Goal: Communication & Community: Answer question/provide support

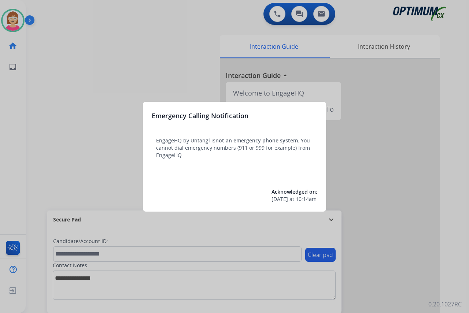
click at [62, 139] on div at bounding box center [234, 156] width 469 height 313
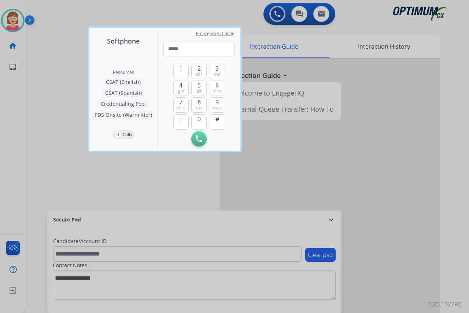
click at [63, 139] on div at bounding box center [234, 156] width 469 height 313
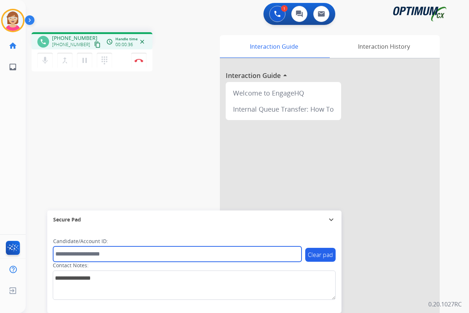
click at [63, 253] on input "text" at bounding box center [177, 253] width 248 height 15
click at [78, 253] on input "**********" at bounding box center [177, 253] width 248 height 15
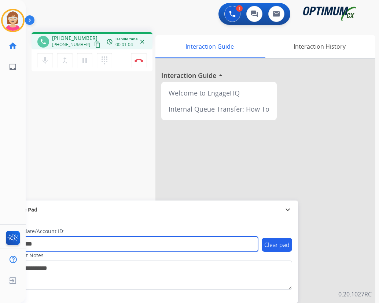
type input "*********"
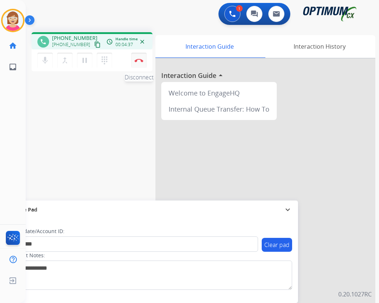
click at [139, 59] on img at bounding box center [138, 61] width 9 height 4
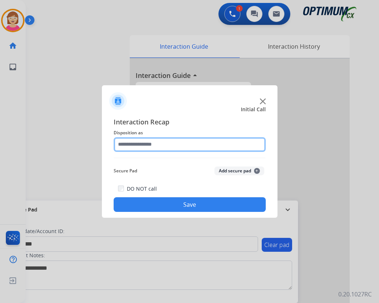
click at [134, 144] on input "text" at bounding box center [190, 144] width 152 height 15
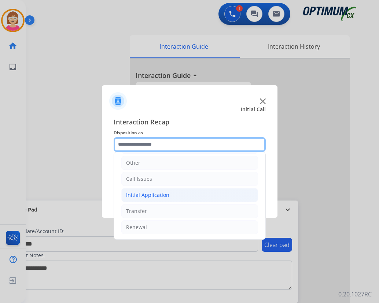
scroll to position [13, 0]
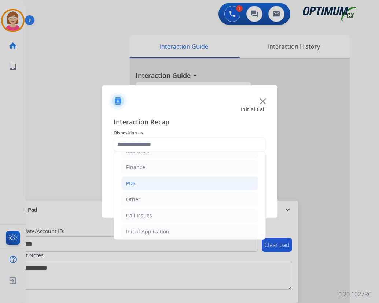
click at [138, 182] on li "PDS" at bounding box center [189, 184] width 137 height 14
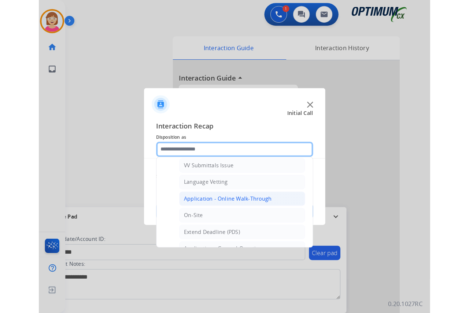
scroll to position [160, 0]
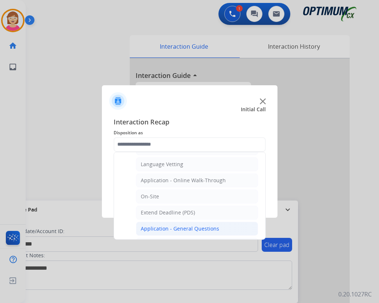
click at [171, 227] on div "Application - General Questions" at bounding box center [180, 228] width 78 height 7
type input "**********"
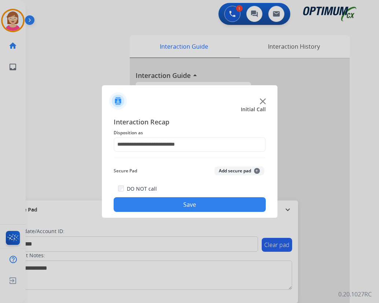
click at [257, 171] on span "+" at bounding box center [257, 171] width 6 height 6
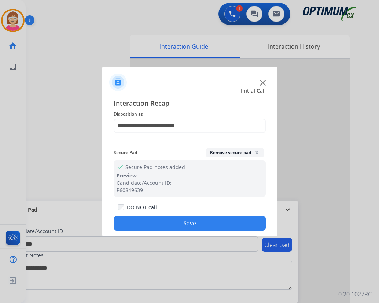
click at [160, 220] on button "Save" at bounding box center [190, 223] width 152 height 15
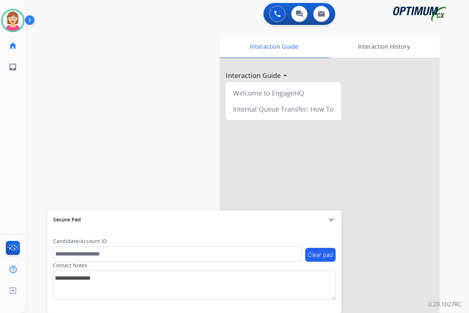
click at [11, 130] on div "[PERSON_NAME] Available Edit Avatar Agent: [PERSON_NAME] Profile: OCX Training …" at bounding box center [13, 156] width 26 height 313
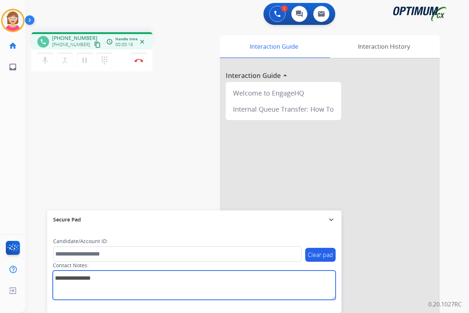
click at [61, 277] on textarea at bounding box center [194, 285] width 283 height 29
type textarea "******"
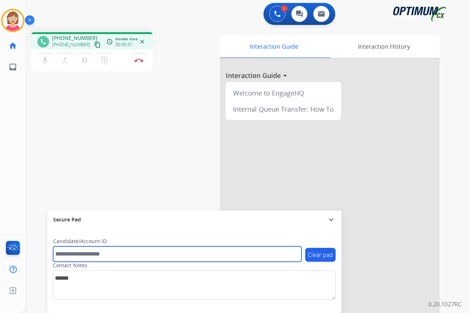
click at [61, 255] on input "text" at bounding box center [177, 253] width 248 height 15
type input "**********"
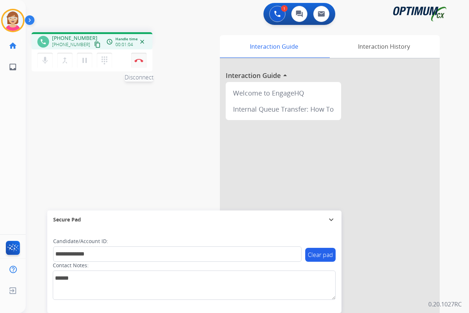
click at [138, 59] on img at bounding box center [138, 61] width 9 height 4
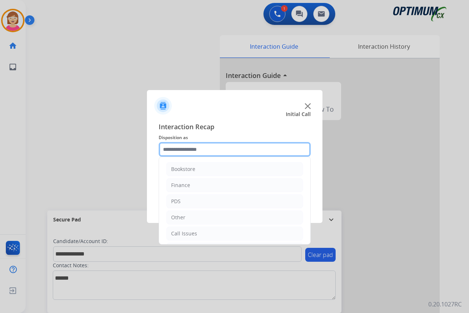
click at [174, 148] on input "text" at bounding box center [235, 149] width 152 height 15
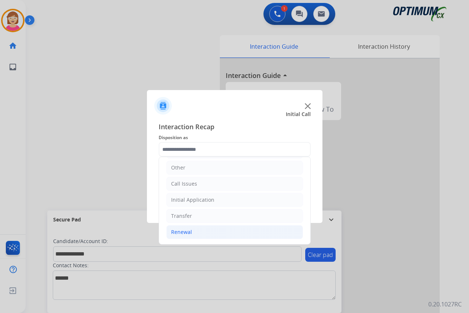
click at [186, 231] on div "Renewal" at bounding box center [181, 232] width 21 height 7
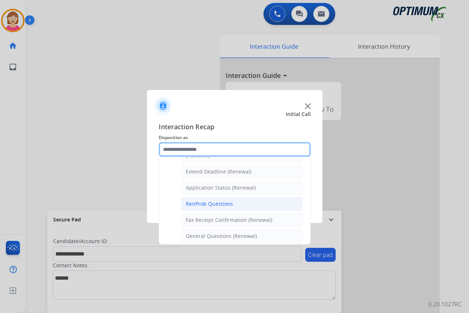
scroll to position [160, 0]
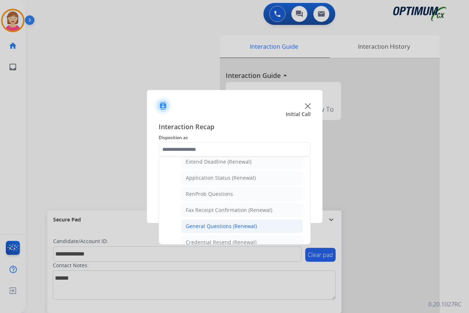
click at [210, 227] on div "General Questions (Renewal)" at bounding box center [221, 226] width 71 height 7
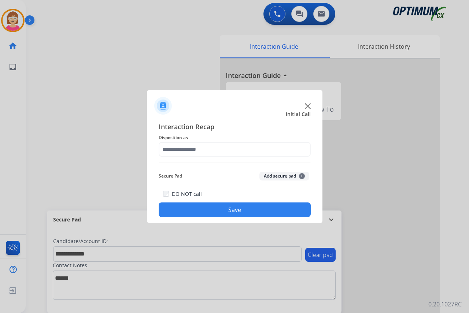
type input "**********"
click at [302, 175] on span "+" at bounding box center [302, 176] width 6 height 6
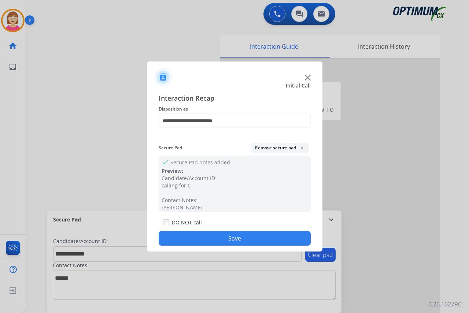
click at [197, 240] on button "Save" at bounding box center [235, 238] width 152 height 15
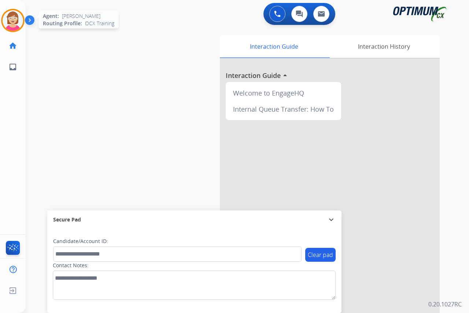
click at [10, 25] on img at bounding box center [13, 20] width 21 height 21
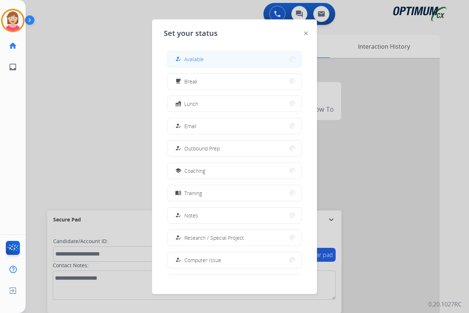
click at [197, 59] on span "Available" at bounding box center [193, 59] width 19 height 8
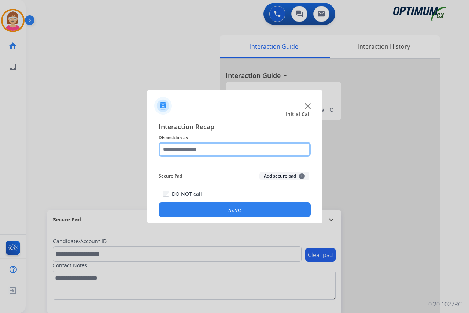
click at [171, 149] on input "text" at bounding box center [235, 149] width 152 height 15
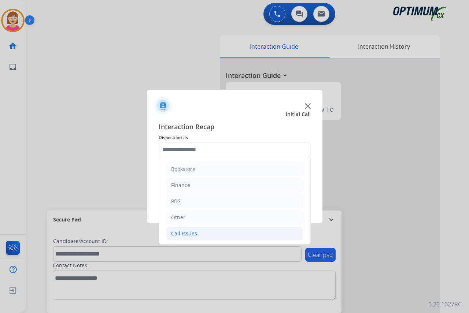
click at [192, 233] on div "Call Issues" at bounding box center [184, 233] width 26 height 7
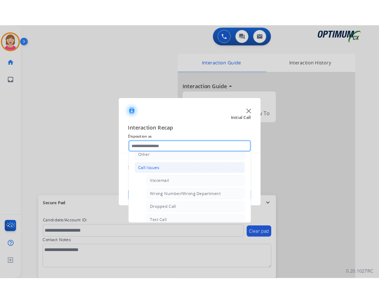
scroll to position [73, 0]
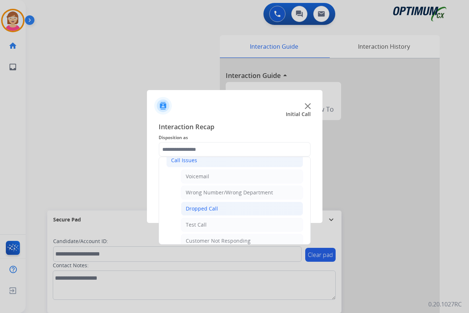
click at [207, 208] on div "Dropped Call" at bounding box center [202, 208] width 32 height 7
type input "**********"
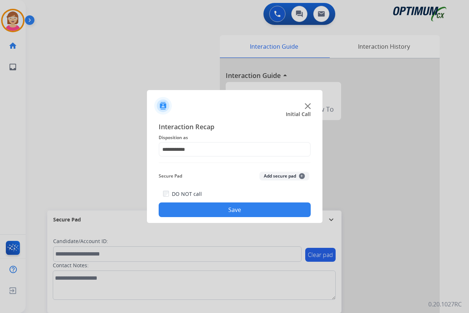
click at [199, 210] on button "Save" at bounding box center [235, 210] width 152 height 15
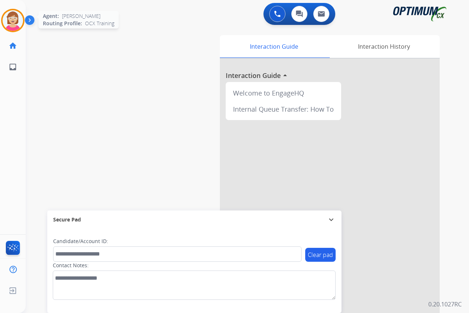
click at [14, 18] on img at bounding box center [13, 20] width 21 height 21
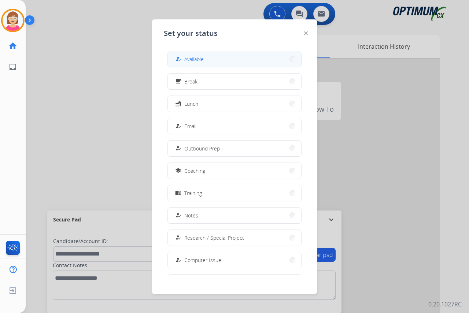
click at [207, 57] on button "how_to_reg Available" at bounding box center [234, 59] width 133 height 16
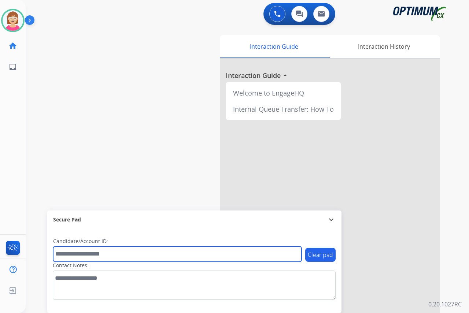
click at [74, 253] on input "text" at bounding box center [177, 253] width 248 height 15
type input "*******"
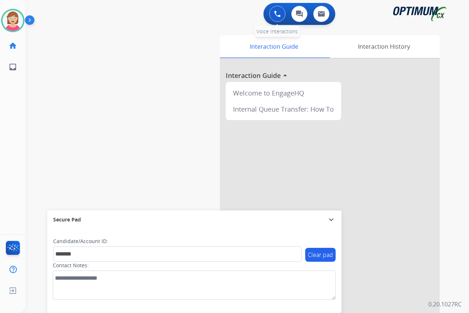
click at [276, 15] on img at bounding box center [277, 14] width 7 height 7
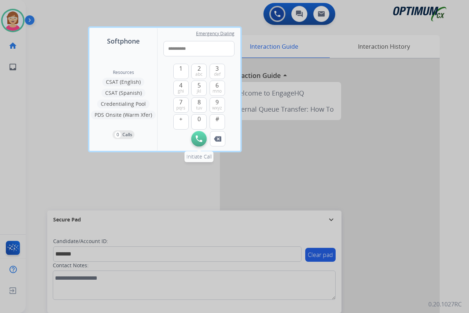
type input "**********"
click at [197, 138] on img at bounding box center [199, 139] width 7 height 7
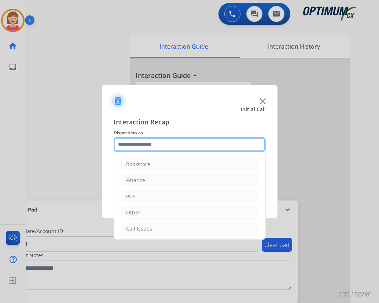
click at [125, 142] on input "text" at bounding box center [190, 144] width 152 height 15
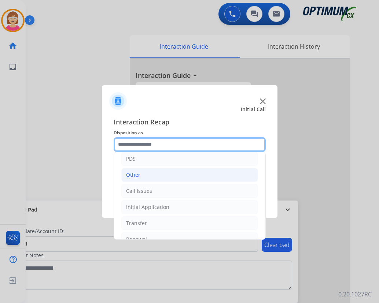
scroll to position [50, 0]
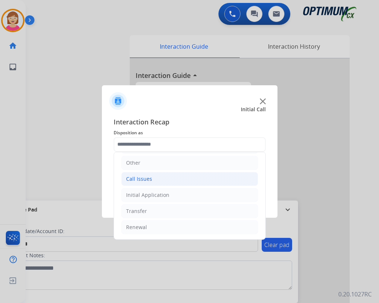
click at [144, 178] on div "Call Issues" at bounding box center [139, 178] width 26 height 7
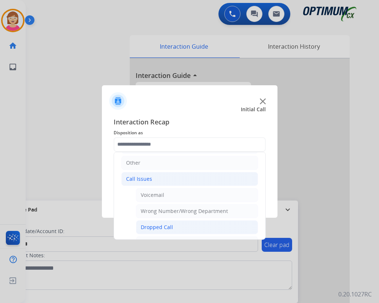
click at [160, 228] on div "Dropped Call" at bounding box center [157, 227] width 32 height 7
type input "**********"
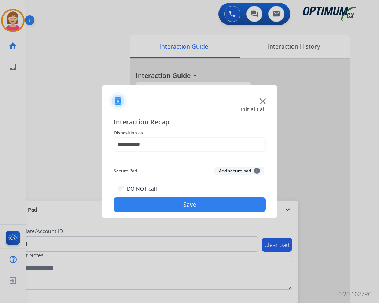
click at [256, 170] on span "+" at bounding box center [257, 171] width 6 height 6
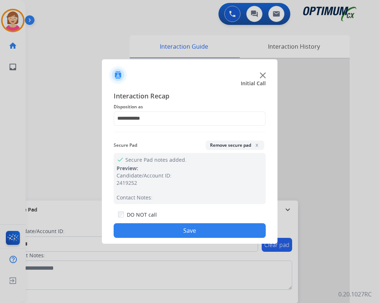
click at [153, 228] on button "Save" at bounding box center [190, 230] width 152 height 15
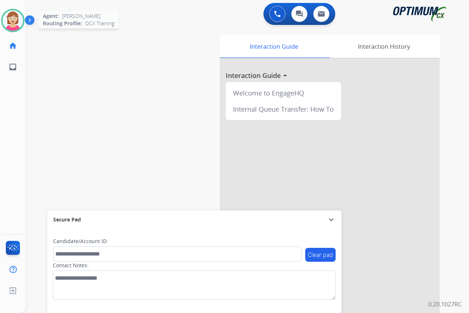
click at [15, 23] on img at bounding box center [13, 20] width 21 height 21
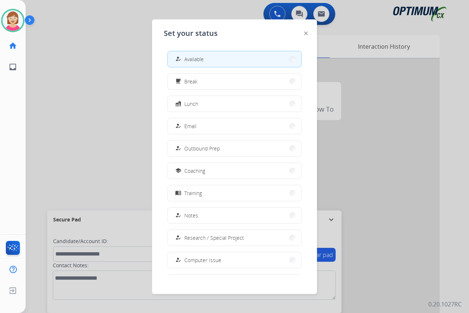
click at [203, 78] on button "free_breakfast Break" at bounding box center [234, 82] width 133 height 16
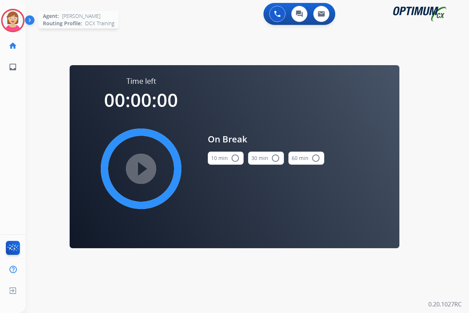
drag, startPoint x: 204, startPoint y: 79, endPoint x: 11, endPoint y: 22, distance: 201.2
click at [11, 22] on img at bounding box center [13, 20] width 21 height 21
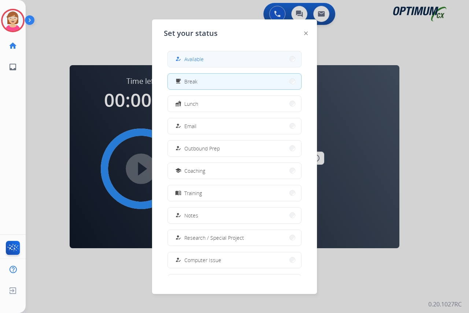
click at [198, 57] on span "Available" at bounding box center [193, 59] width 19 height 8
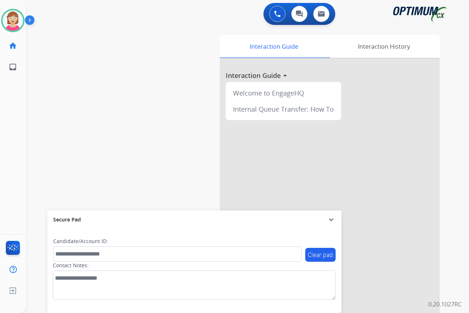
click at [13, 138] on div "[PERSON_NAME] Available Edit Avatar Agent: [PERSON_NAME] Profile: OCX Training …" at bounding box center [13, 156] width 26 height 313
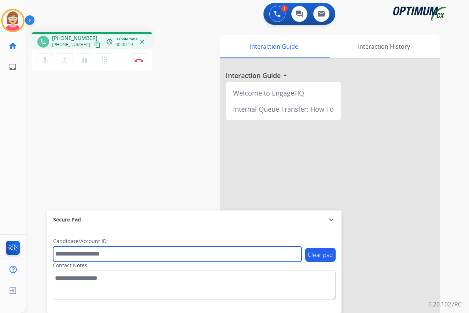
drag, startPoint x: 67, startPoint y: 255, endPoint x: 61, endPoint y: 250, distance: 6.8
click at [67, 255] on input "text" at bounding box center [177, 253] width 248 height 15
type input "*******"
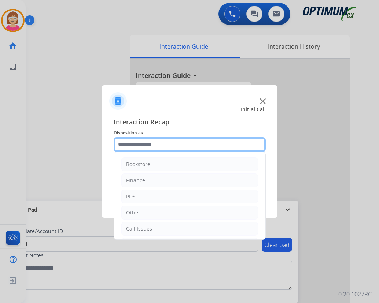
drag, startPoint x: 139, startPoint y: 59, endPoint x: 125, endPoint y: 143, distance: 85.0
click at [125, 143] on input "text" at bounding box center [190, 144] width 152 height 15
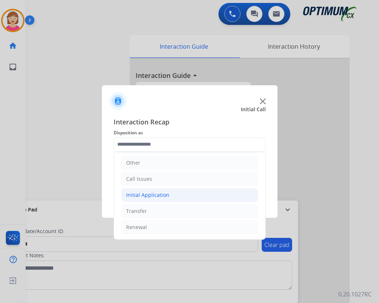
click at [155, 194] on div "Initial Application" at bounding box center [147, 195] width 43 height 7
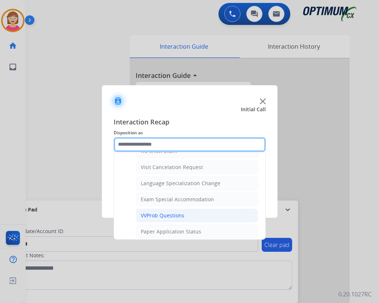
scroll to position [416, 0]
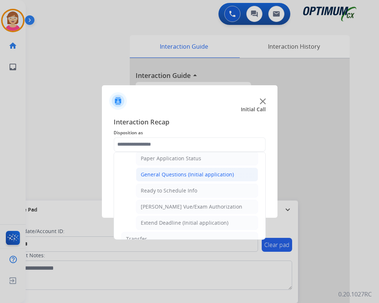
click at [169, 172] on div "General Questions (Initial application)" at bounding box center [187, 174] width 93 height 7
type input "**********"
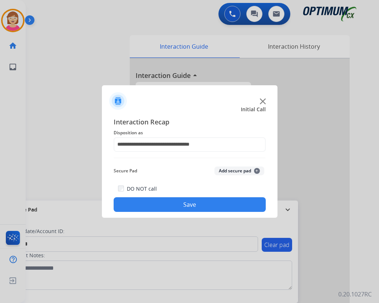
click at [256, 169] on span "+" at bounding box center [257, 171] width 6 height 6
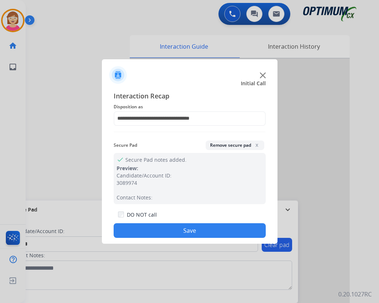
click at [164, 231] on button "Save" at bounding box center [190, 230] width 152 height 15
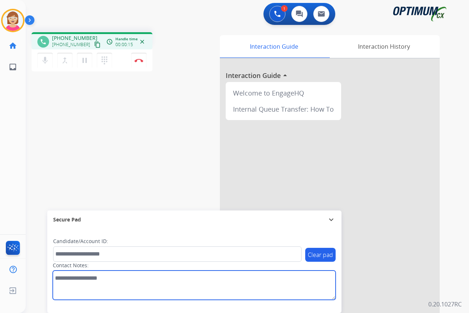
click at [58, 280] on textarea at bounding box center [194, 285] width 283 height 29
type textarea "********"
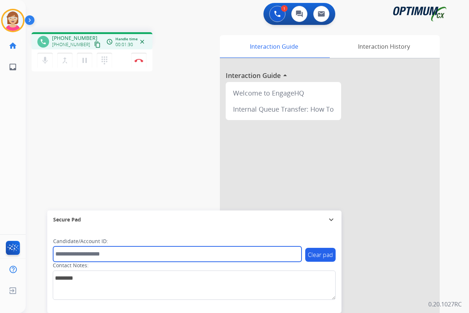
drag, startPoint x: 67, startPoint y: 253, endPoint x: 56, endPoint y: 253, distance: 11.7
click at [67, 253] on input "text" at bounding box center [177, 253] width 248 height 15
click at [70, 253] on input "text" at bounding box center [177, 253] width 248 height 15
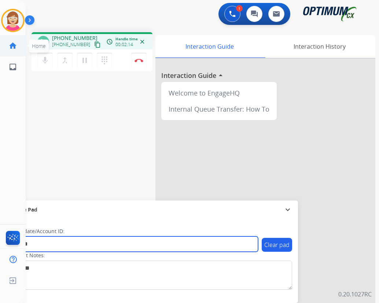
type input "*******"
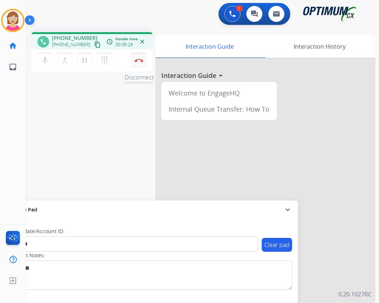
click at [138, 59] on img at bounding box center [138, 61] width 9 height 4
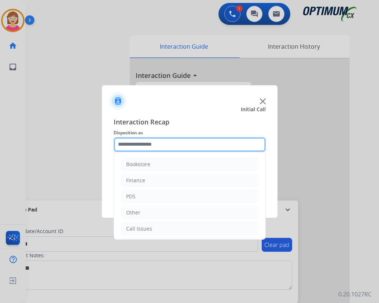
click at [137, 142] on input "text" at bounding box center [190, 144] width 152 height 15
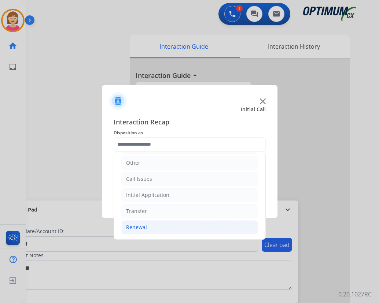
click at [140, 225] on div "Renewal" at bounding box center [136, 227] width 21 height 7
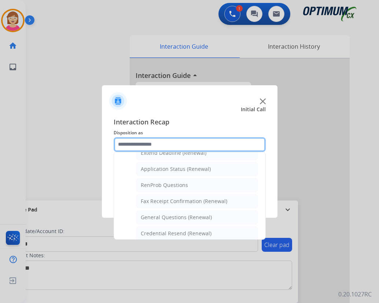
scroll to position [196, 0]
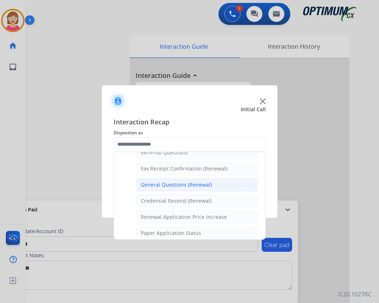
click at [170, 183] on div "General Questions (Renewal)" at bounding box center [176, 184] width 71 height 7
type input "**********"
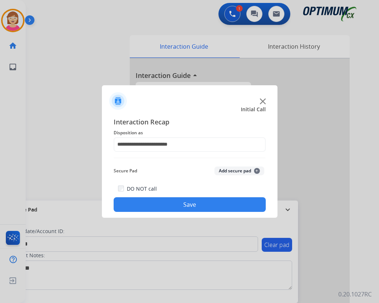
click at [258, 170] on span "+" at bounding box center [257, 171] width 6 height 6
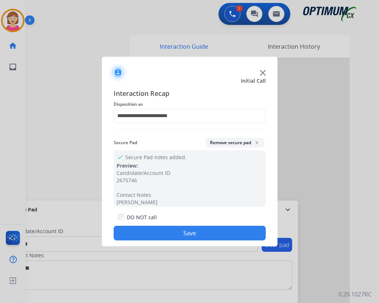
drag, startPoint x: 159, startPoint y: 232, endPoint x: 134, endPoint y: 232, distance: 24.9
drag, startPoint x: 134, startPoint y: 232, endPoint x: 121, endPoint y: 235, distance: 13.6
click at [121, 235] on button "Save" at bounding box center [190, 233] width 152 height 15
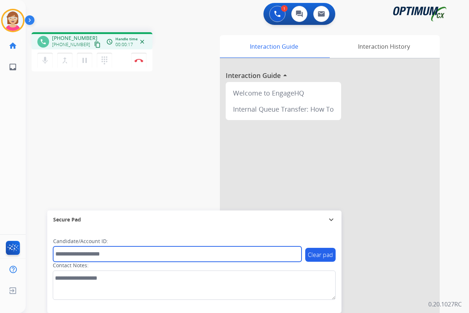
click at [74, 254] on input "text" at bounding box center [177, 253] width 248 height 15
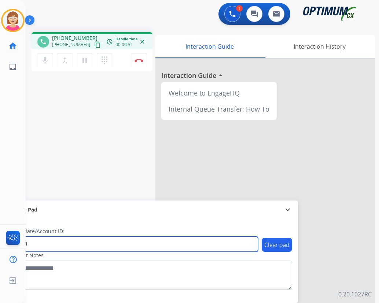
type input "*******"
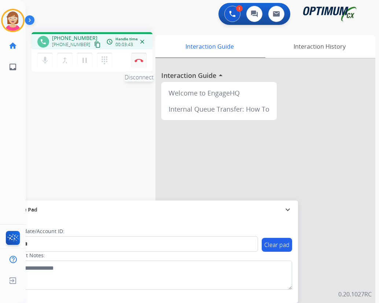
click at [139, 59] on img at bounding box center [138, 61] width 9 height 4
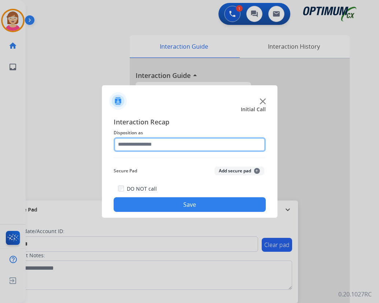
click at [125, 142] on input "text" at bounding box center [190, 144] width 152 height 15
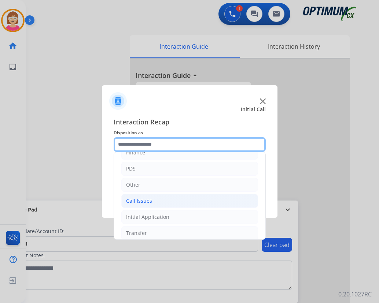
scroll to position [50, 0]
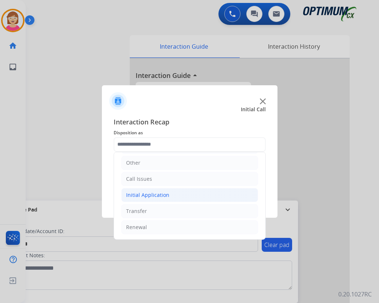
click at [142, 196] on div "Initial Application" at bounding box center [147, 195] width 43 height 7
click at [155, 211] on div "Credential Resend (Initial application)" at bounding box center [187, 211] width 93 height 7
type input "**********"
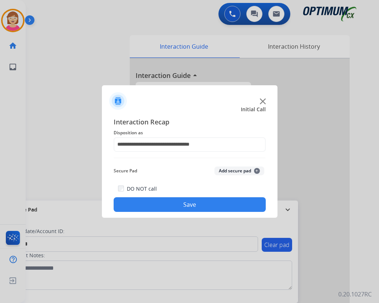
click at [257, 169] on span "+" at bounding box center [257, 171] width 6 height 6
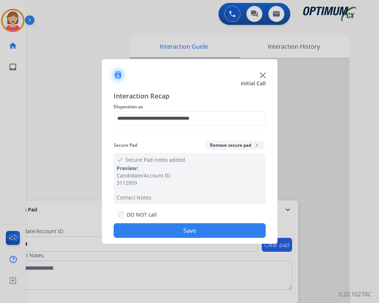
click at [160, 229] on button "Save" at bounding box center [190, 230] width 152 height 15
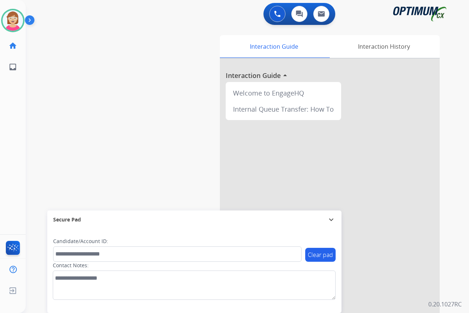
click at [10, 116] on div "[PERSON_NAME] Available Edit Avatar Agent: [PERSON_NAME] Profile: OCX Training …" at bounding box center [13, 156] width 26 height 313
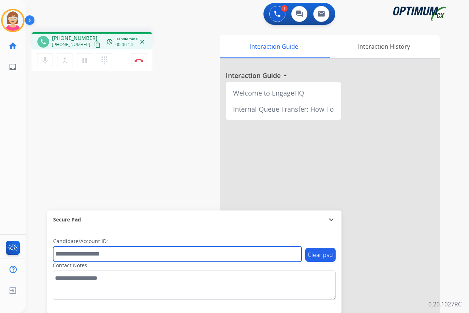
click at [70, 253] on input "text" at bounding box center [177, 253] width 248 height 15
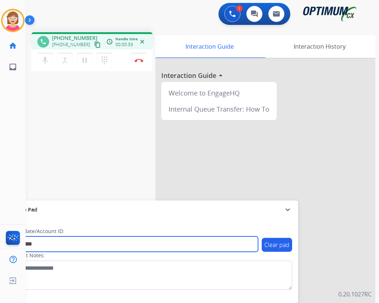
type input "*********"
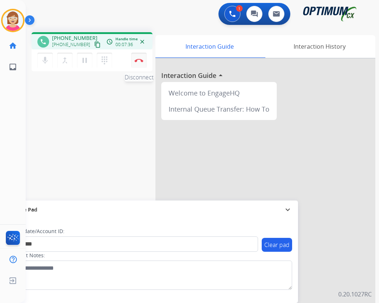
click at [139, 60] on img at bounding box center [138, 61] width 9 height 4
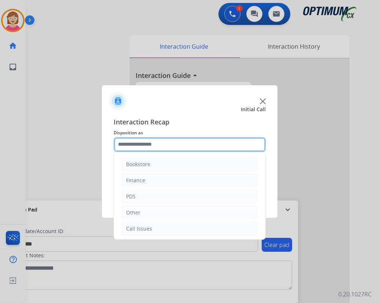
click at [133, 145] on input "text" at bounding box center [190, 144] width 152 height 15
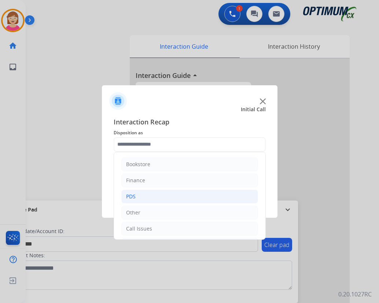
click at [139, 196] on li "PDS" at bounding box center [189, 197] width 137 height 14
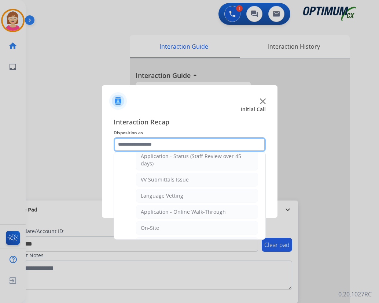
scroll to position [146, 0]
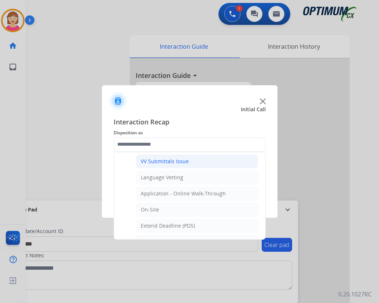
click at [164, 163] on div "VV Submittals Issue" at bounding box center [165, 161] width 48 height 7
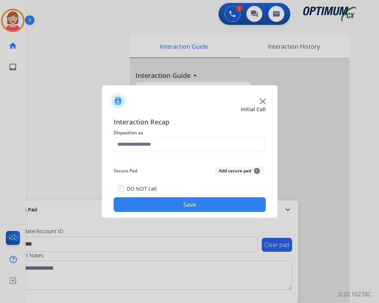
type input "**********"
click at [254, 171] on span "+" at bounding box center [257, 171] width 6 height 6
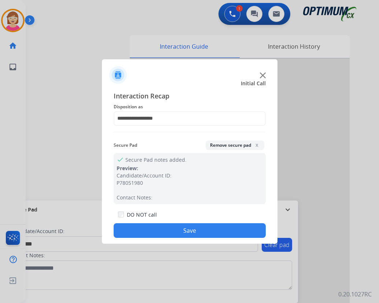
click at [159, 232] on button "Save" at bounding box center [190, 230] width 152 height 15
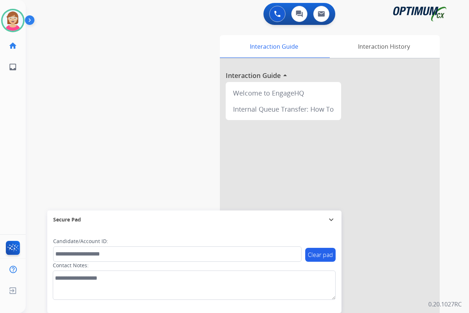
click at [6, 127] on div "[PERSON_NAME] Available Edit Avatar Agent: [PERSON_NAME] Profile: OCX Training …" at bounding box center [13, 156] width 26 height 313
click at [14, 24] on img at bounding box center [13, 20] width 21 height 21
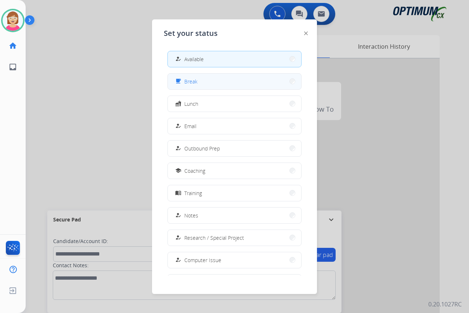
click at [196, 81] on span "Break" at bounding box center [190, 82] width 13 height 8
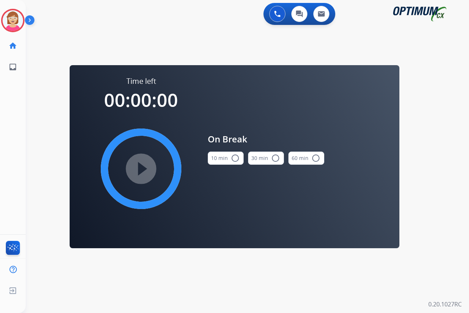
click at [236, 157] on mat-icon "radio_button_unchecked" at bounding box center [235, 158] width 9 height 9
click at [140, 170] on mat-icon "play_circle_filled" at bounding box center [141, 168] width 9 height 9
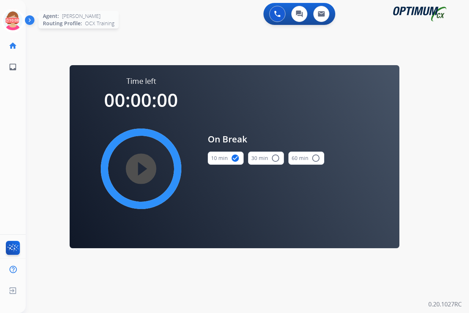
click at [16, 15] on icon at bounding box center [13, 21] width 24 height 24
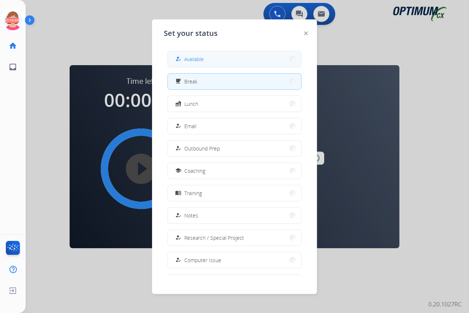
click at [196, 58] on span "Available" at bounding box center [193, 59] width 19 height 8
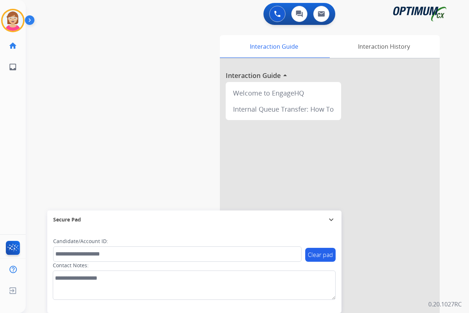
click at [8, 133] on div "[PERSON_NAME] Available Edit Avatar Agent: [PERSON_NAME] Profile: OCX Training …" at bounding box center [13, 156] width 26 height 313
click at [8, 119] on div "[PERSON_NAME] Available Edit Avatar Agent: [PERSON_NAME] Profile: OCX Training …" at bounding box center [13, 156] width 26 height 313
click at [10, 172] on div "[PERSON_NAME] Available Edit Avatar Agent: [PERSON_NAME] Profile: OCX Training …" at bounding box center [13, 156] width 26 height 313
click at [10, 156] on div "[PERSON_NAME] Available Edit Avatar Agent: [PERSON_NAME] Profile: OCX Training …" at bounding box center [13, 156] width 26 height 313
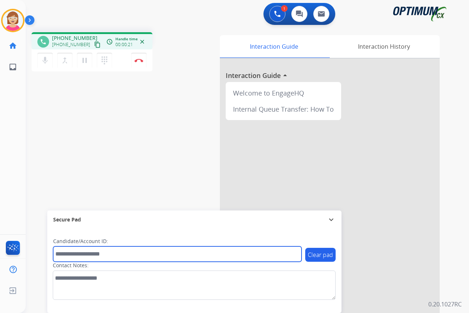
click at [64, 256] on input "text" at bounding box center [177, 253] width 248 height 15
type input "*******"
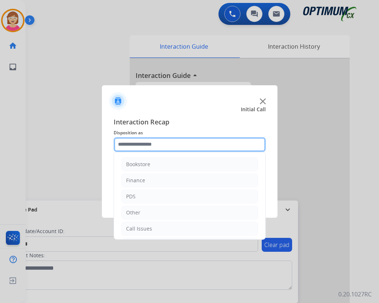
click at [129, 144] on input "text" at bounding box center [190, 144] width 152 height 15
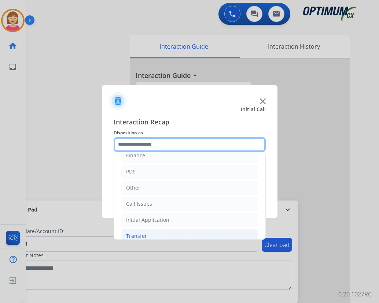
scroll to position [50, 0]
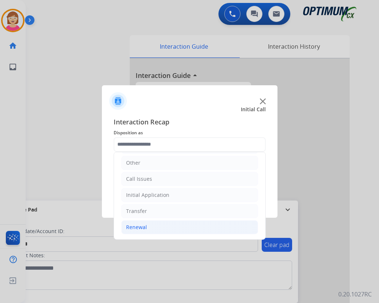
click at [141, 226] on div "Renewal" at bounding box center [136, 227] width 21 height 7
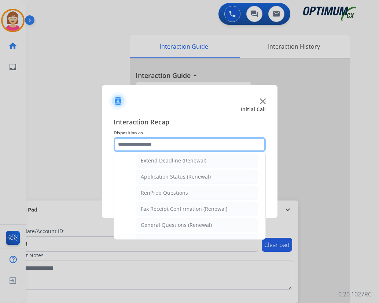
scroll to position [160, 0]
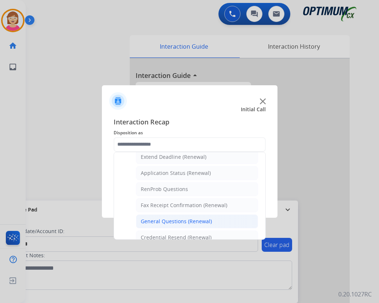
click at [181, 221] on div "General Questions (Renewal)" at bounding box center [176, 221] width 71 height 7
type input "**********"
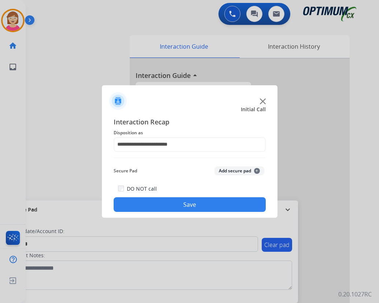
drag, startPoint x: 181, startPoint y: 221, endPoint x: 164, endPoint y: 177, distance: 47.2
click at [161, 175] on div "Secure Pad Add secure pad +" at bounding box center [190, 171] width 152 height 15
click at [256, 170] on span "+" at bounding box center [257, 171] width 6 height 6
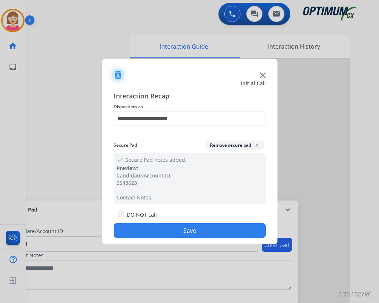
click at [153, 227] on button "Save" at bounding box center [190, 230] width 152 height 15
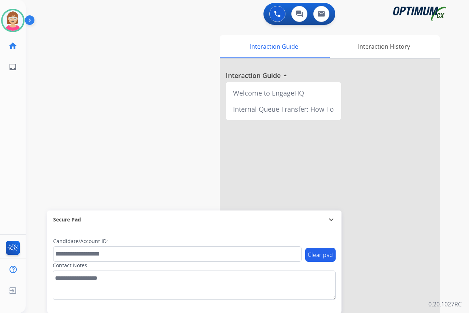
click at [12, 106] on div "[PERSON_NAME] Available Edit Avatar Agent: [PERSON_NAME] Profile: OCX Training …" at bounding box center [13, 156] width 26 height 313
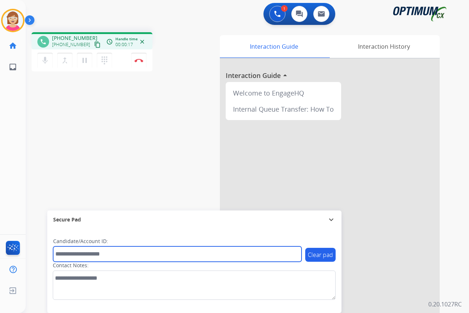
click at [72, 253] on input "text" at bounding box center [177, 253] width 248 height 15
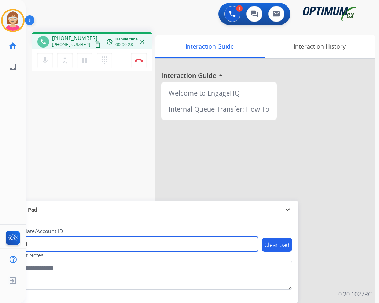
type input "*******"
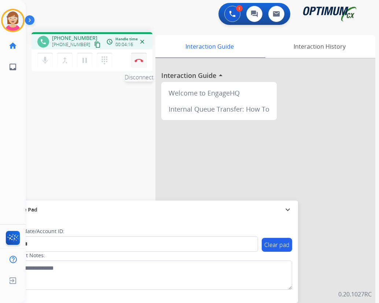
click at [139, 60] on img at bounding box center [138, 61] width 9 height 4
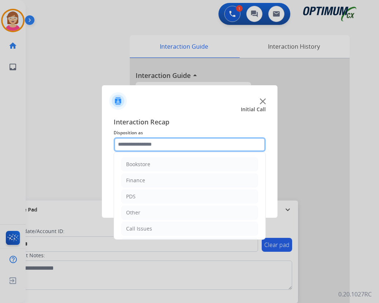
click at [141, 143] on input "text" at bounding box center [190, 144] width 152 height 15
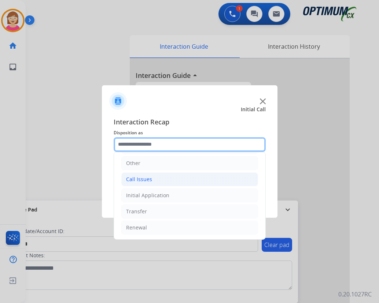
scroll to position [50, 0]
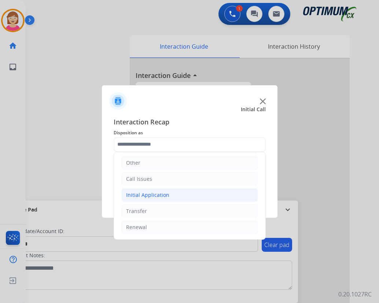
click at [143, 194] on div "Initial Application" at bounding box center [147, 195] width 43 height 7
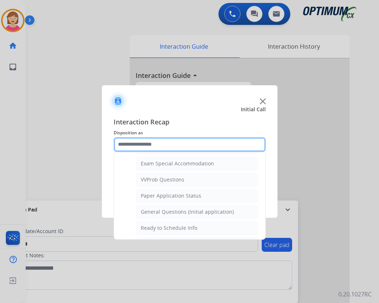
scroll to position [379, 0]
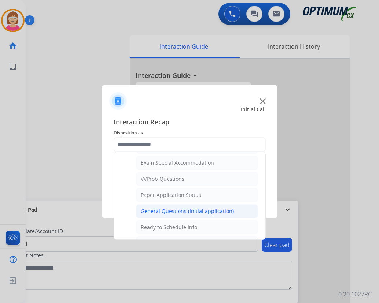
click at [172, 213] on div "General Questions (Initial application)" at bounding box center [187, 211] width 93 height 7
type input "**********"
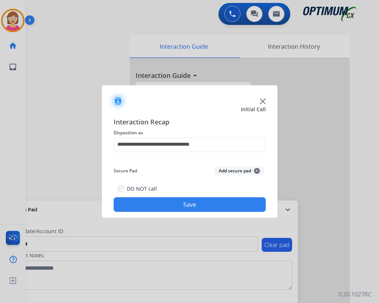
click at [255, 171] on span "+" at bounding box center [257, 171] width 6 height 6
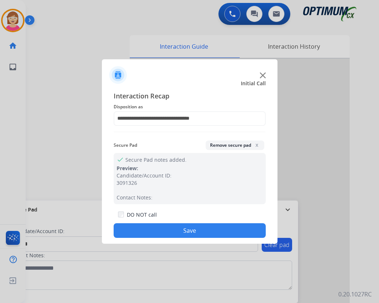
click at [167, 229] on button "Save" at bounding box center [190, 230] width 152 height 15
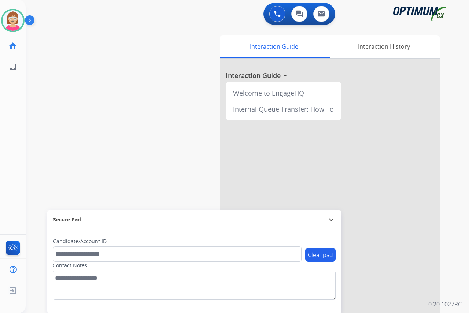
click at [11, 173] on div "[PERSON_NAME] Available Edit Avatar Agent: [PERSON_NAME] Profile: OCX Training …" at bounding box center [13, 156] width 26 height 313
click at [8, 137] on div "[PERSON_NAME] Available Edit Avatar Agent: [PERSON_NAME] Profile: OCX Training …" at bounding box center [13, 156] width 26 height 313
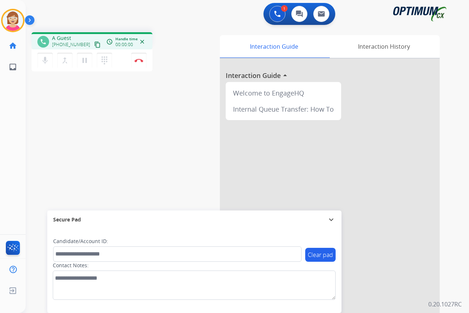
click at [9, 114] on div "[PERSON_NAME] Edit Avatar Agent: [PERSON_NAME] Profile: OCX Training home Home …" at bounding box center [13, 156] width 26 height 313
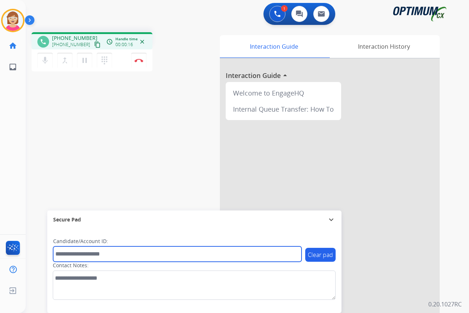
click at [70, 253] on input "text" at bounding box center [177, 253] width 248 height 15
drag, startPoint x: 70, startPoint y: 253, endPoint x: 62, endPoint y: 253, distance: 8.5
click at [62, 253] on input "text" at bounding box center [177, 253] width 248 height 15
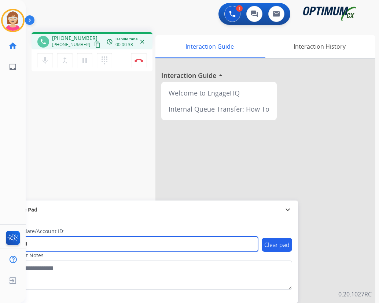
type input "*******"
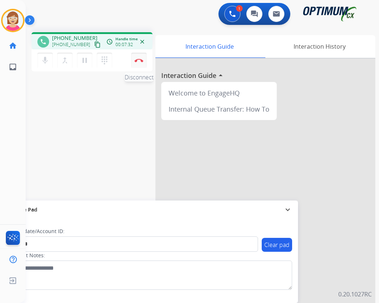
click at [137, 59] on img at bounding box center [138, 61] width 9 height 4
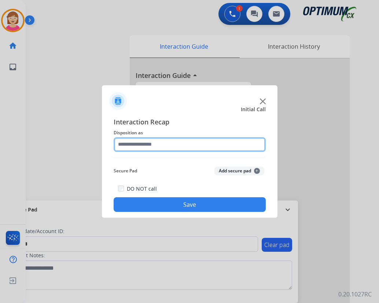
click at [136, 143] on input "text" at bounding box center [190, 144] width 152 height 15
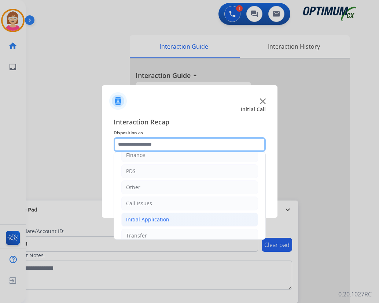
scroll to position [50, 0]
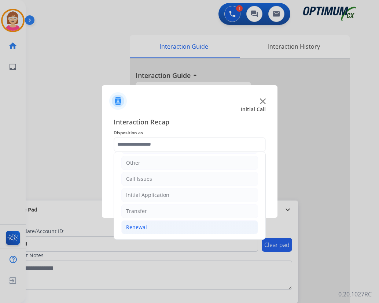
click at [142, 228] on div "Renewal" at bounding box center [136, 227] width 21 height 7
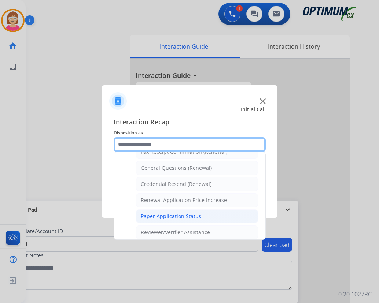
scroll to position [196, 0]
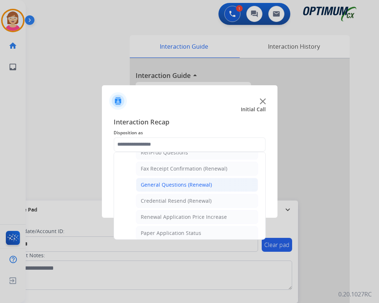
click at [171, 185] on div "General Questions (Renewal)" at bounding box center [176, 184] width 71 height 7
type input "**********"
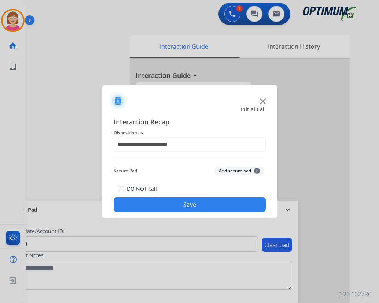
click at [257, 171] on span "+" at bounding box center [257, 171] width 6 height 6
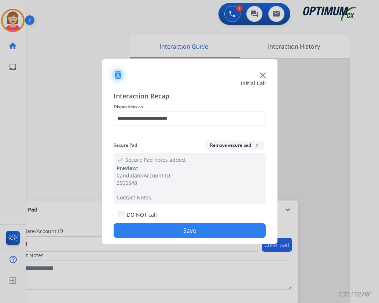
click at [153, 226] on button "Save" at bounding box center [190, 230] width 152 height 15
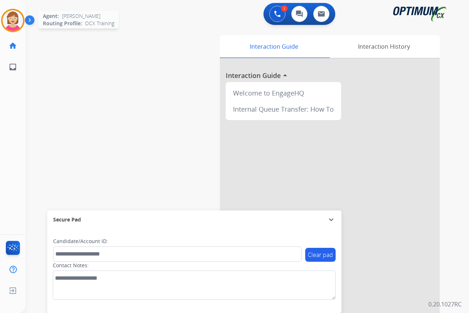
click at [16, 23] on img at bounding box center [13, 20] width 21 height 21
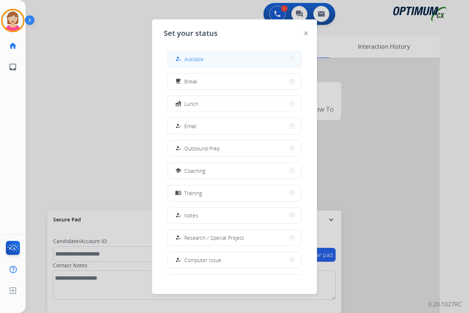
click at [211, 60] on button "how_to_reg Available" at bounding box center [234, 59] width 133 height 16
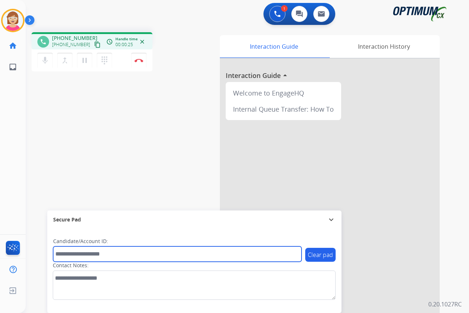
click at [73, 252] on input "text" at bounding box center [177, 253] width 248 height 15
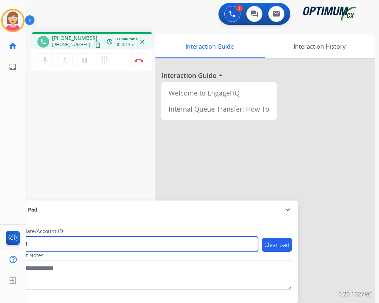
type input "*******"
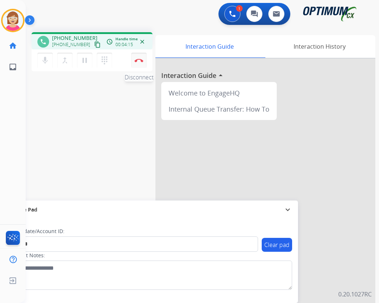
click at [139, 60] on img at bounding box center [138, 61] width 9 height 4
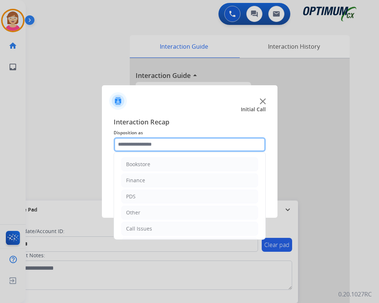
drag, startPoint x: 124, startPoint y: 145, endPoint x: 133, endPoint y: 138, distance: 10.5
click at [124, 144] on input "text" at bounding box center [190, 144] width 152 height 15
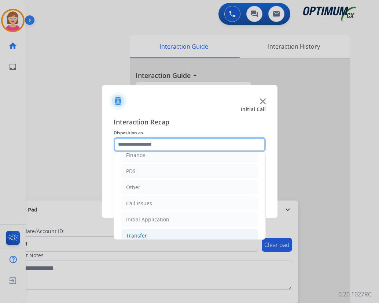
scroll to position [50, 0]
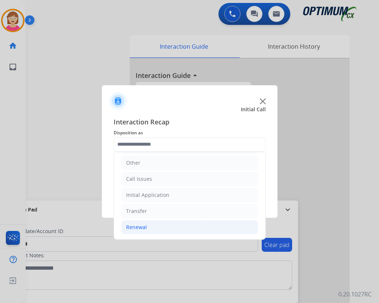
click at [140, 227] on div "Renewal" at bounding box center [136, 227] width 21 height 7
click at [138, 227] on div "Renewal" at bounding box center [136, 227] width 21 height 7
click at [137, 228] on div "Renewal" at bounding box center [136, 227] width 21 height 7
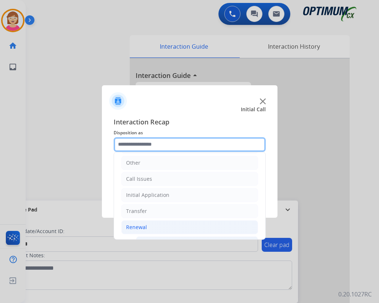
scroll to position [196, 0]
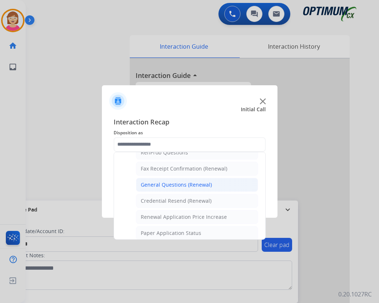
click at [173, 185] on div "General Questions (Renewal)" at bounding box center [176, 184] width 71 height 7
type input "**********"
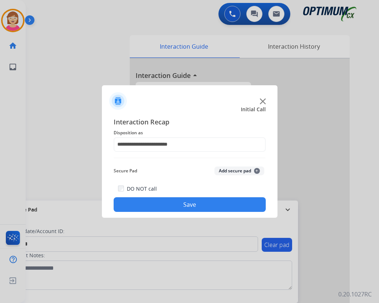
click at [256, 170] on span "+" at bounding box center [257, 171] width 6 height 6
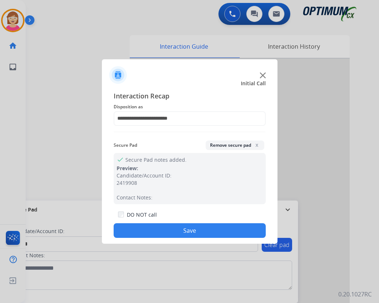
click at [147, 229] on button "Save" at bounding box center [190, 230] width 152 height 15
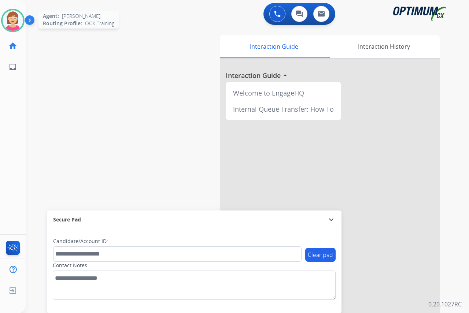
click at [12, 15] on img at bounding box center [13, 20] width 21 height 21
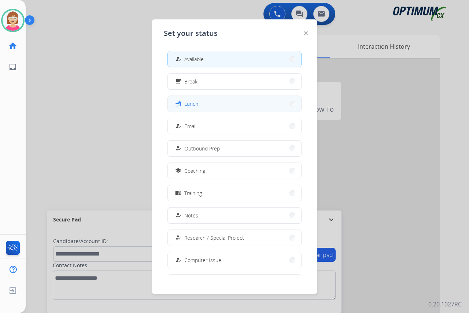
click at [211, 99] on button "fastfood Lunch" at bounding box center [234, 104] width 133 height 16
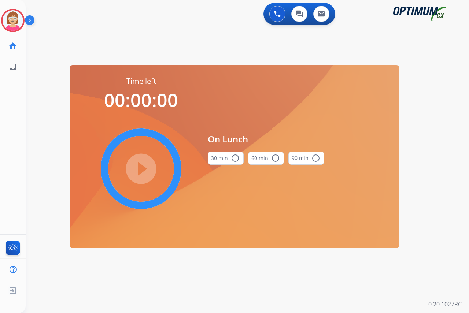
click at [235, 158] on mat-icon "radio_button_unchecked" at bounding box center [235, 158] width 9 height 9
click at [143, 167] on mat-icon "play_circle_filled" at bounding box center [141, 168] width 9 height 9
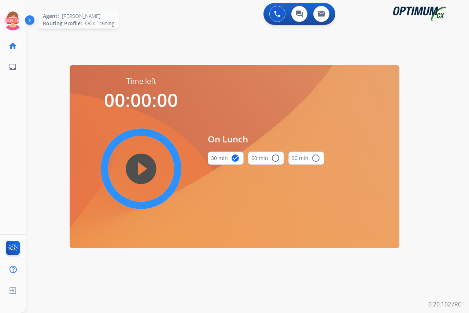
click at [11, 16] on icon at bounding box center [13, 21] width 24 height 24
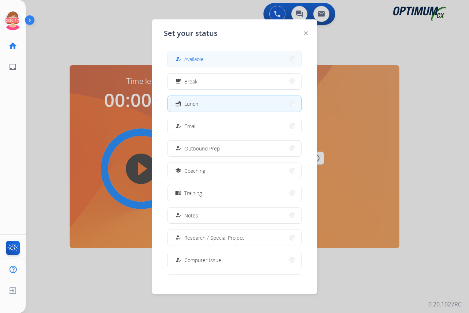
click at [196, 57] on span "Available" at bounding box center [193, 59] width 19 height 8
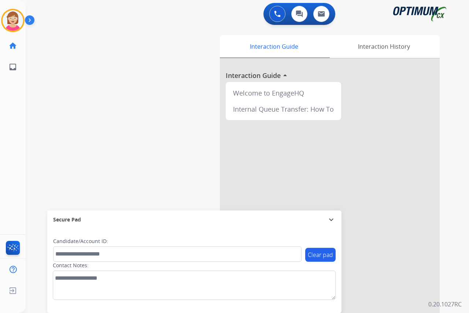
click at [4, 116] on div "[PERSON_NAME] Available Edit Avatar Agent: [PERSON_NAME] Profile: OCX Training …" at bounding box center [13, 156] width 26 height 313
click at [18, 144] on div "[PERSON_NAME] Available Edit Avatar Agent: [PERSON_NAME] Profile: OCX Training …" at bounding box center [13, 156] width 26 height 313
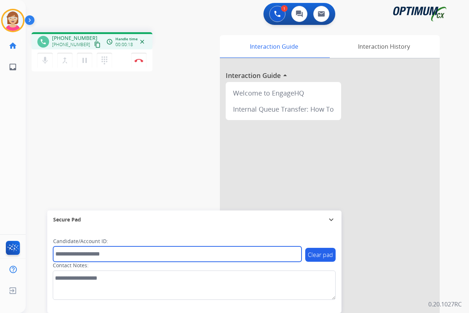
click at [67, 253] on input "text" at bounding box center [177, 253] width 248 height 15
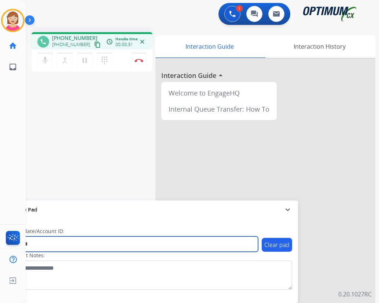
type input "*******"
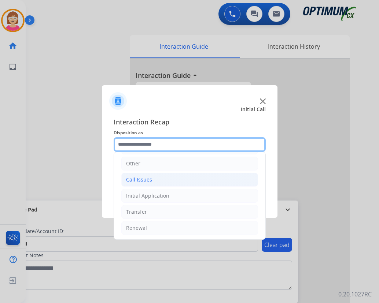
scroll to position [50, 0]
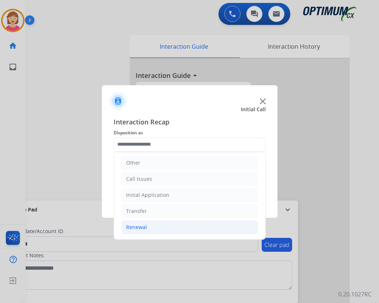
click at [130, 227] on div "Renewal" at bounding box center [136, 227] width 21 height 7
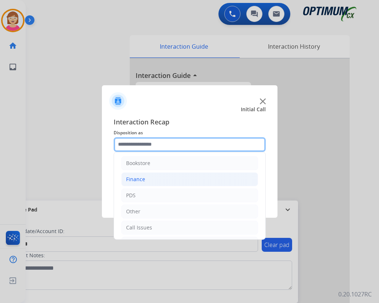
scroll to position [0, 0]
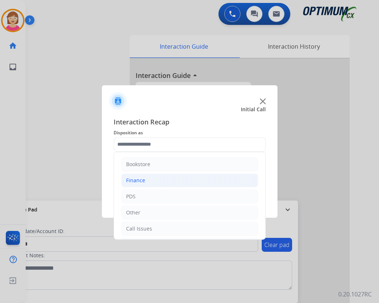
click at [136, 179] on div "Finance" at bounding box center [135, 180] width 19 height 7
click at [162, 213] on div "Finance Voucher Code" at bounding box center [168, 212] width 55 height 7
type input "**********"
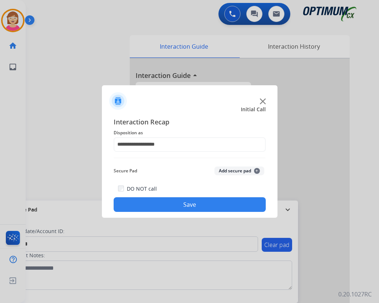
click at [256, 171] on span "+" at bounding box center [257, 171] width 6 height 6
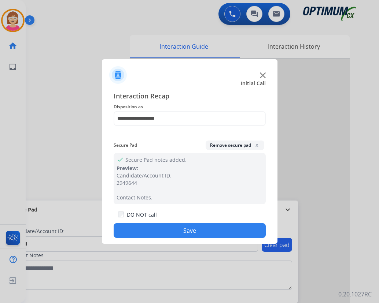
click at [152, 231] on button "Save" at bounding box center [190, 230] width 152 height 15
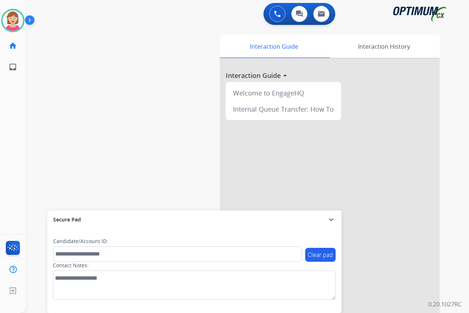
click at [16, 98] on div "[PERSON_NAME] Available Edit Avatar Agent: [PERSON_NAME] Profile: OCX Training …" at bounding box center [13, 156] width 26 height 313
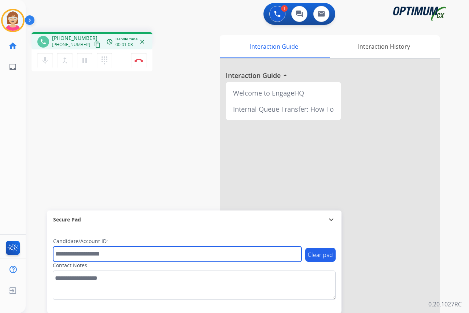
click at [75, 255] on input "text" at bounding box center [177, 253] width 248 height 15
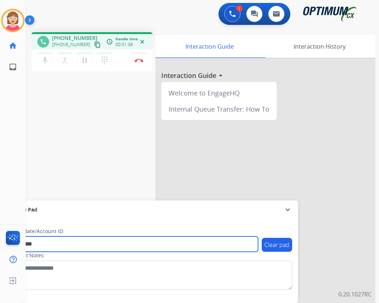
type input "*********"
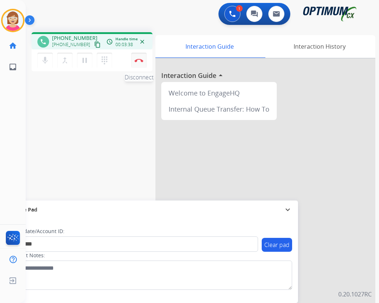
click at [140, 60] on img at bounding box center [138, 61] width 9 height 4
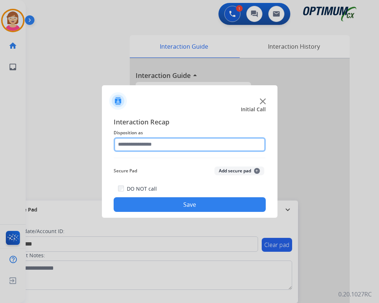
click at [138, 143] on input "text" at bounding box center [190, 144] width 152 height 15
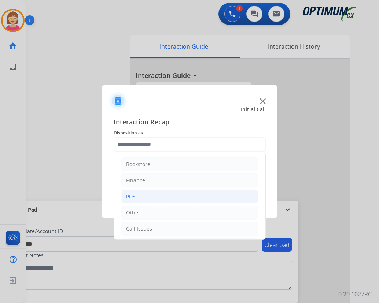
click at [138, 196] on li "PDS" at bounding box center [189, 197] width 137 height 14
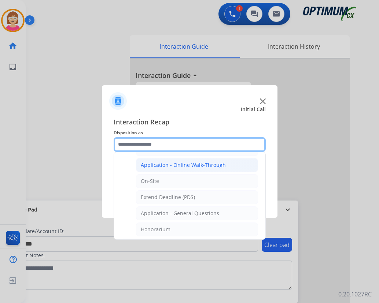
scroll to position [183, 0]
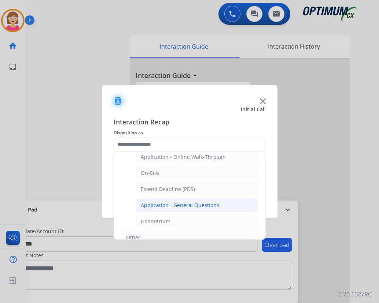
click at [168, 207] on div "Application - General Questions" at bounding box center [180, 205] width 78 height 7
type input "**********"
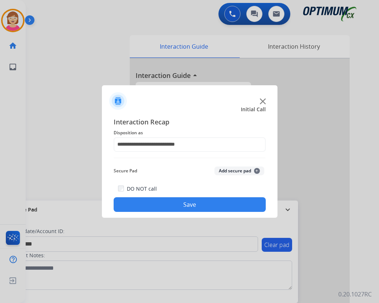
click at [258, 170] on button "Add secure pad +" at bounding box center [239, 171] width 50 height 9
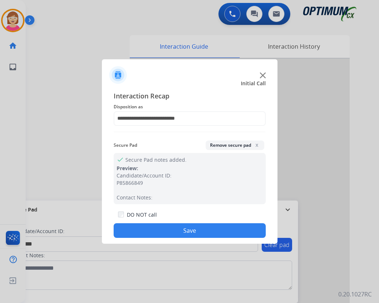
click at [169, 227] on button "Save" at bounding box center [190, 230] width 152 height 15
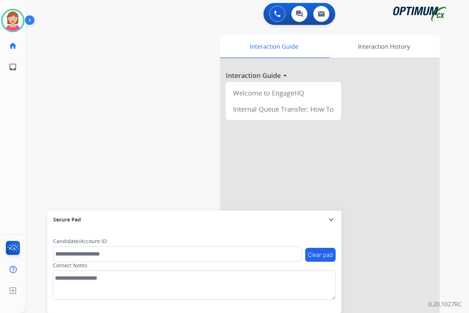
click at [11, 142] on div "[PERSON_NAME] Available Edit Avatar Agent: [PERSON_NAME] Profile: OCX Training …" at bounding box center [13, 156] width 26 height 313
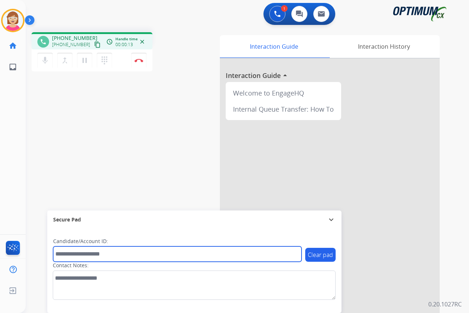
click at [65, 250] on input "text" at bounding box center [177, 253] width 248 height 15
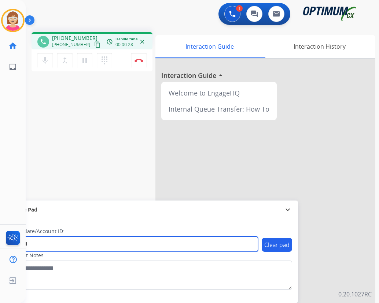
type input "*******"
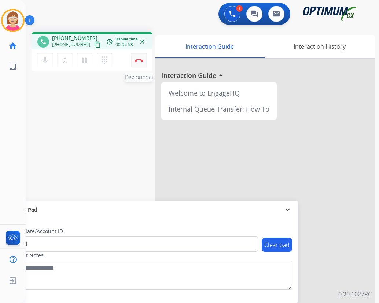
click at [138, 60] on img at bounding box center [138, 61] width 9 height 4
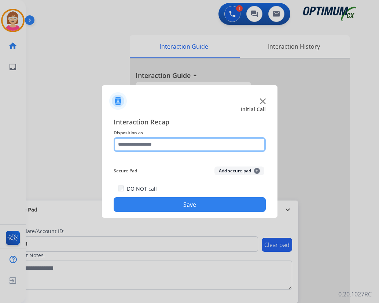
click at [140, 145] on input "text" at bounding box center [190, 144] width 152 height 15
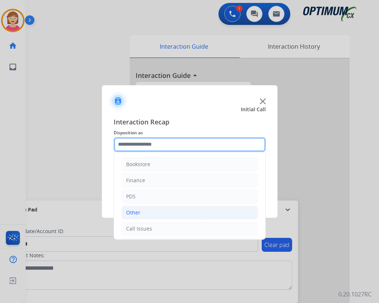
scroll to position [50, 0]
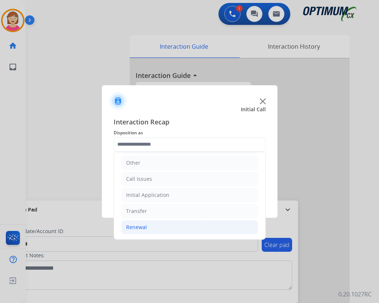
click at [130, 227] on div "Renewal" at bounding box center [136, 227] width 21 height 7
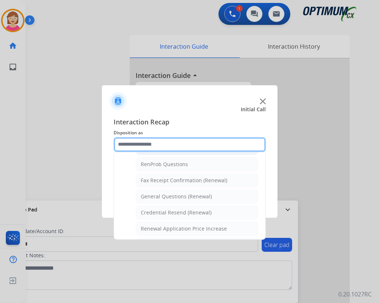
scroll to position [196, 0]
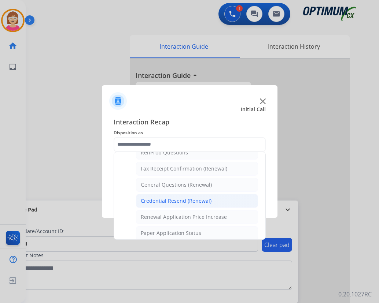
click at [166, 203] on div "Credential Resend (Renewal)" at bounding box center [176, 200] width 71 height 7
type input "**********"
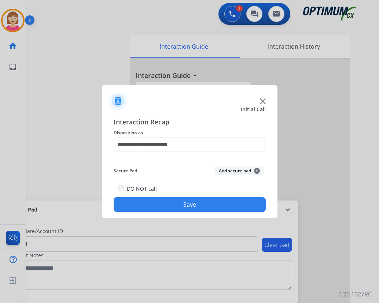
click at [254, 170] on span "+" at bounding box center [257, 171] width 6 height 6
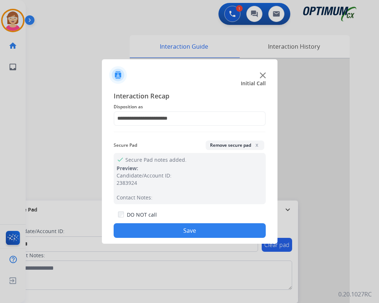
click at [150, 231] on button "Save" at bounding box center [190, 230] width 152 height 15
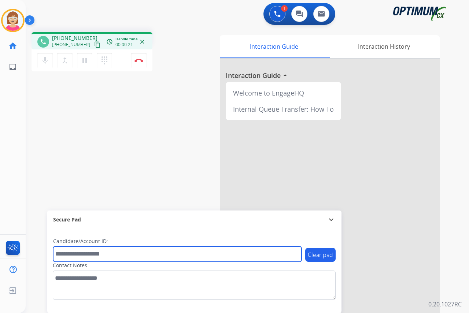
click at [65, 257] on input "text" at bounding box center [177, 253] width 248 height 15
click at [73, 254] on input "text" at bounding box center [177, 253] width 248 height 15
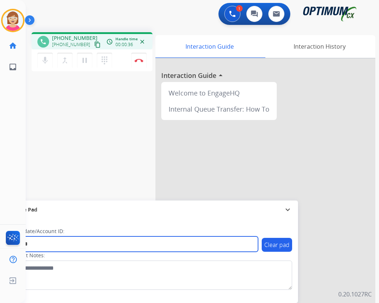
type input "*******"
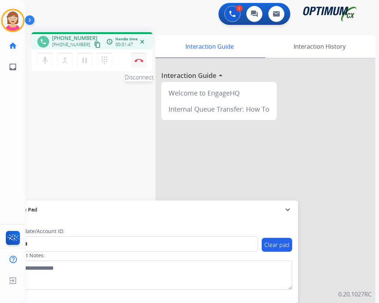
click at [137, 59] on img at bounding box center [138, 61] width 9 height 4
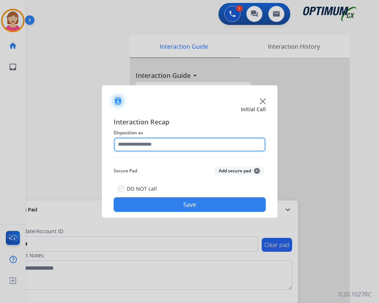
click at [128, 145] on input "text" at bounding box center [190, 144] width 152 height 15
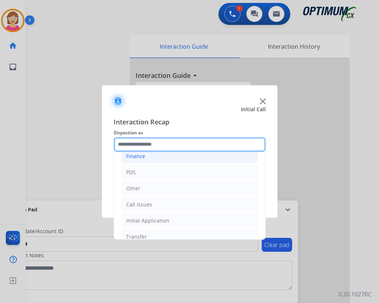
scroll to position [13, 0]
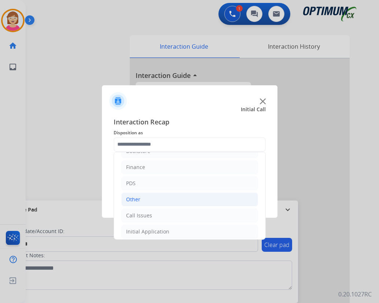
click at [140, 199] on li "Other" at bounding box center [189, 200] width 137 height 14
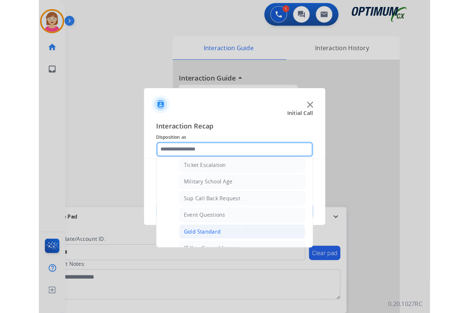
scroll to position [86, 0]
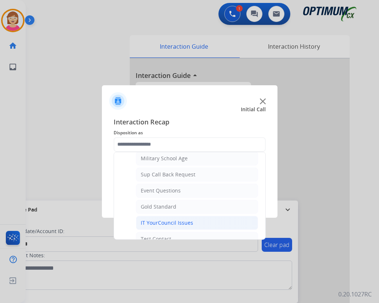
click at [162, 223] on div "IT YourCouncil Issues" at bounding box center [167, 222] width 52 height 7
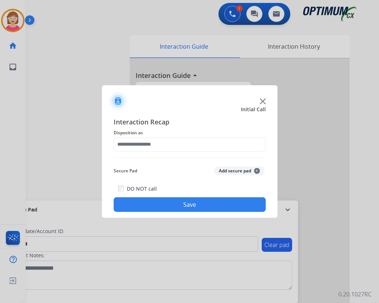
type input "**********"
click at [258, 170] on span "+" at bounding box center [257, 171] width 6 height 6
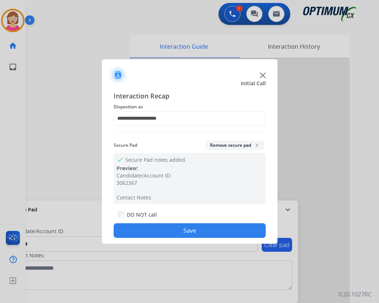
drag, startPoint x: 157, startPoint y: 231, endPoint x: 138, endPoint y: 229, distance: 19.1
click at [138, 229] on button "Save" at bounding box center [190, 230] width 152 height 15
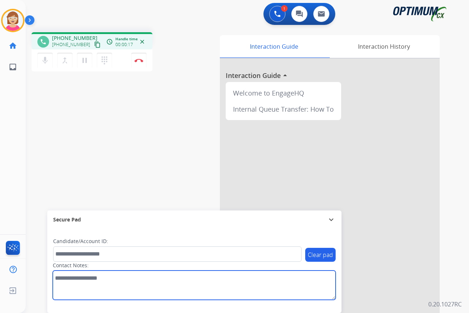
click at [66, 278] on textarea at bounding box center [194, 285] width 283 height 29
type textarea "*****"
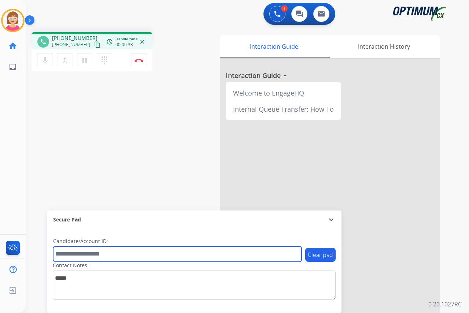
click at [60, 254] on input "text" at bounding box center [177, 253] width 248 height 15
type input "**********"
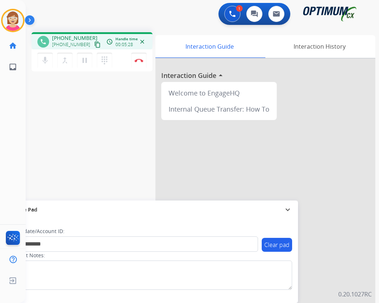
click at [19, 98] on div "[PERSON_NAME] Edit Avatar Agent: [PERSON_NAME] Profile: OCX Training home Home …" at bounding box center [13, 151] width 26 height 303
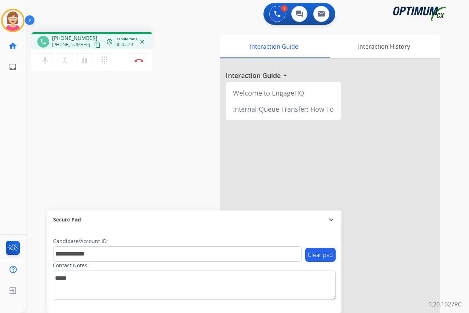
click at [12, 140] on div "[PERSON_NAME] Edit Avatar Agent: [PERSON_NAME] Profile: OCX Training home Home …" at bounding box center [13, 156] width 26 height 313
drag, startPoint x: 12, startPoint y: 140, endPoint x: 184, endPoint y: 92, distance: 178.4
click at [184, 92] on div "**********" at bounding box center [239, 178] width 426 height 305
click at [138, 58] on button "Disconnect" at bounding box center [138, 60] width 15 height 15
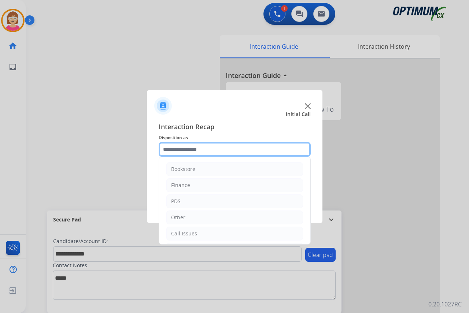
click at [174, 149] on input "text" at bounding box center [235, 149] width 152 height 15
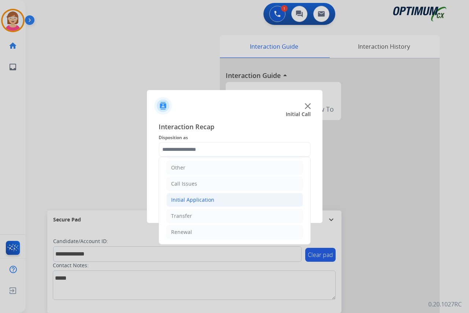
click at [192, 200] on div "Initial Application" at bounding box center [192, 199] width 43 height 7
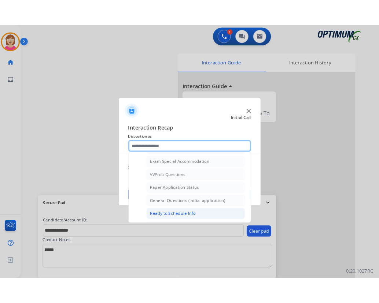
scroll to position [416, 0]
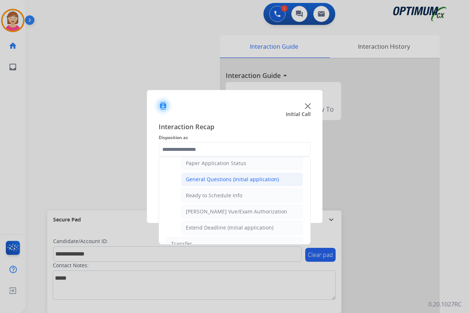
click at [207, 179] on div "General Questions (Initial application)" at bounding box center [232, 179] width 93 height 7
type input "**********"
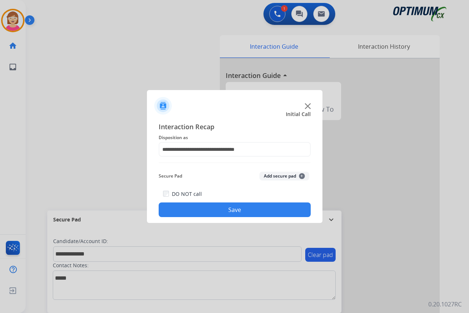
click at [301, 177] on span "+" at bounding box center [302, 176] width 6 height 6
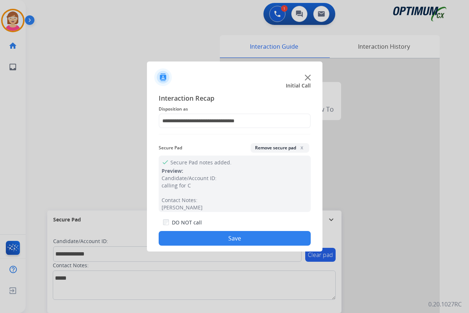
click at [203, 239] on button "Save" at bounding box center [235, 238] width 152 height 15
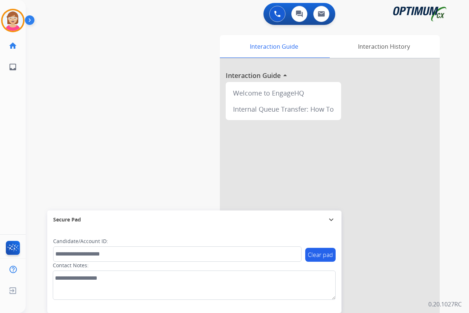
click at [12, 103] on div "[PERSON_NAME] AfterCallWork Edit Avatar Agent: [PERSON_NAME] Profile: OCX Train…" at bounding box center [13, 156] width 26 height 313
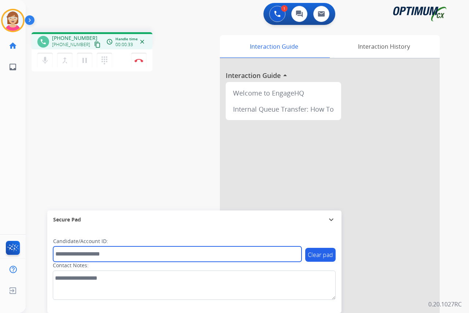
click at [74, 257] on input "text" at bounding box center [177, 253] width 248 height 15
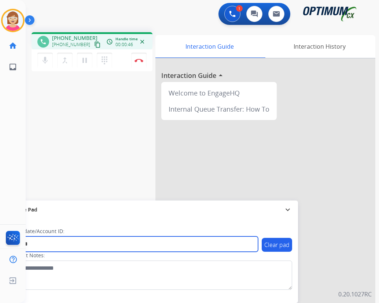
type input "*******"
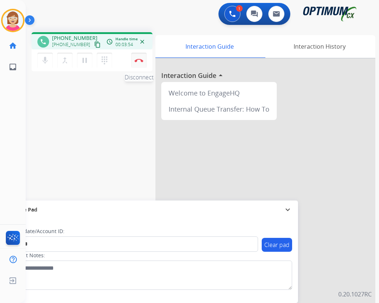
click at [139, 59] on img at bounding box center [138, 61] width 9 height 4
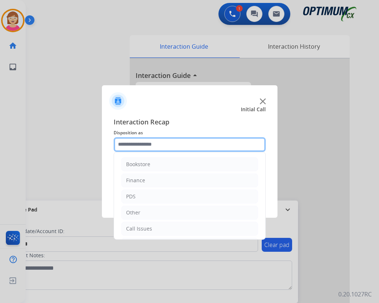
click at [135, 145] on input "text" at bounding box center [190, 144] width 152 height 15
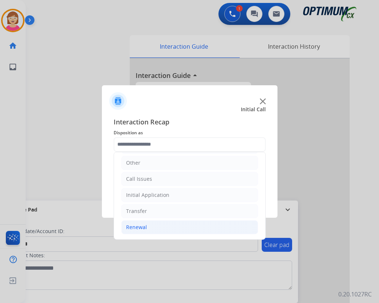
click at [143, 227] on div "Renewal" at bounding box center [136, 227] width 21 height 7
click at [138, 229] on div "Renewal" at bounding box center [136, 227] width 21 height 7
click at [142, 226] on div "Renewal" at bounding box center [136, 227] width 21 height 7
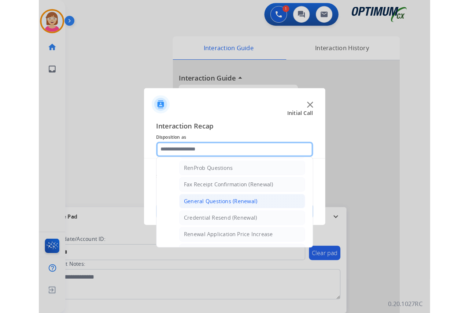
scroll to position [196, 0]
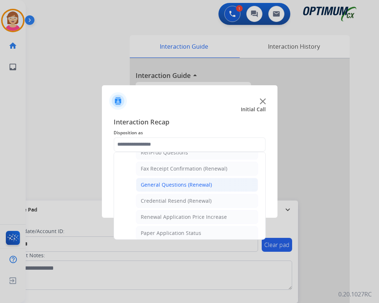
click at [177, 183] on div "General Questions (Renewal)" at bounding box center [176, 184] width 71 height 7
type input "**********"
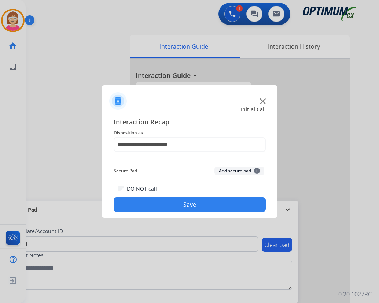
drag, startPoint x: 177, startPoint y: 183, endPoint x: 159, endPoint y: 165, distance: 25.4
click at [156, 165] on div "Secure Pad Add secure pad +" at bounding box center [190, 171] width 152 height 15
click at [255, 171] on span "+" at bounding box center [257, 171] width 6 height 6
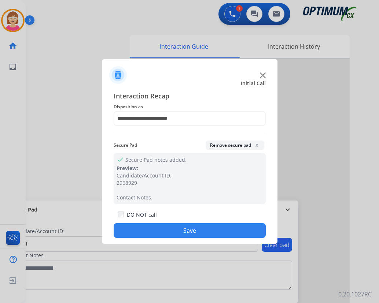
click at [161, 229] on button "Save" at bounding box center [190, 230] width 152 height 15
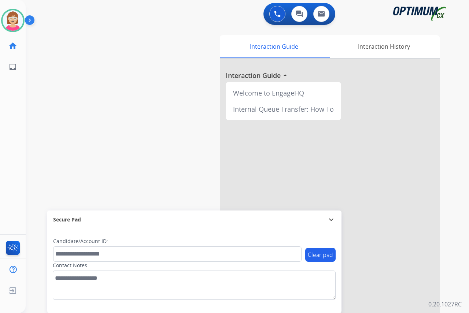
drag, startPoint x: 10, startPoint y: 119, endPoint x: 130, endPoint y: 121, distance: 120.1
click at [130, 121] on div "swap_horiz Break voice bridge close_fullscreen Connect 3-Way Call merge_type Se…" at bounding box center [239, 178] width 426 height 305
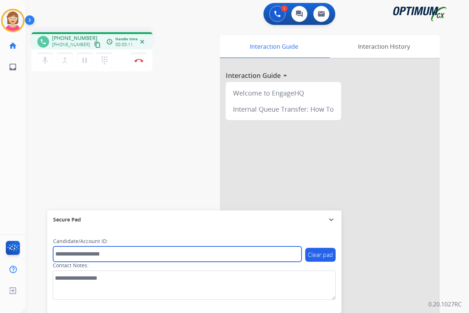
click at [64, 253] on input "text" at bounding box center [177, 253] width 248 height 15
drag, startPoint x: 64, startPoint y: 253, endPoint x: 59, endPoint y: 254, distance: 4.8
click at [59, 254] on input "text" at bounding box center [177, 253] width 248 height 15
click at [156, 255] on input "text" at bounding box center [177, 253] width 248 height 15
drag, startPoint x: 156, startPoint y: 255, endPoint x: 60, endPoint y: 256, distance: 96.7
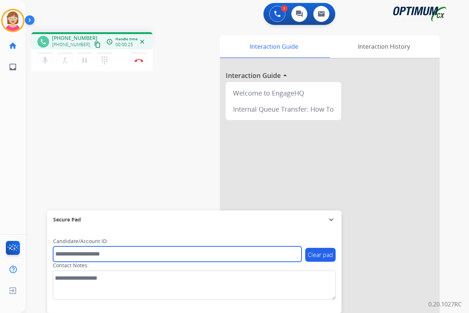
drag, startPoint x: 60, startPoint y: 256, endPoint x: 56, endPoint y: 254, distance: 4.3
drag, startPoint x: 56, startPoint y: 254, endPoint x: 167, endPoint y: 259, distance: 111.1
click at [167, 259] on input "text" at bounding box center [177, 253] width 248 height 15
click at [157, 246] on div "Candidate/Account ID:" at bounding box center [177, 250] width 248 height 24
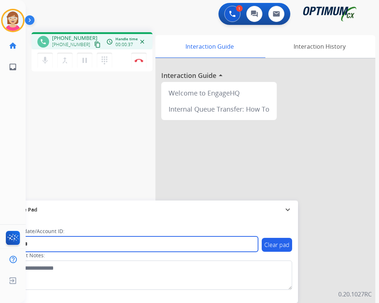
type input "*******"
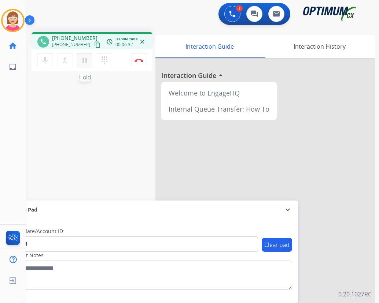
click at [85, 59] on mat-icon "pause" at bounding box center [84, 60] width 9 height 9
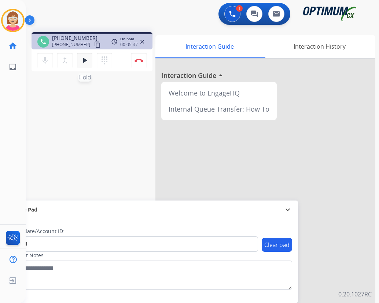
click at [83, 59] on mat-icon "play_arrow" at bounding box center [84, 60] width 9 height 9
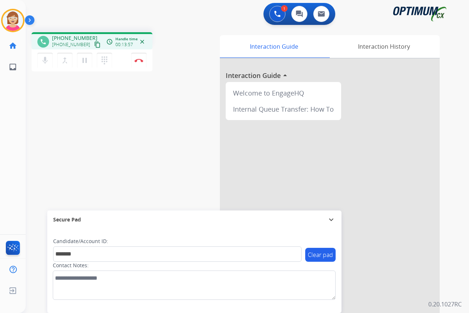
click at [10, 109] on div "[PERSON_NAME] Edit Avatar Agent: [PERSON_NAME] Profile: OCX Training home Home …" at bounding box center [13, 156] width 26 height 313
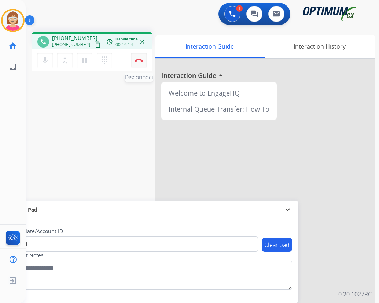
click at [140, 59] on img at bounding box center [138, 61] width 9 height 4
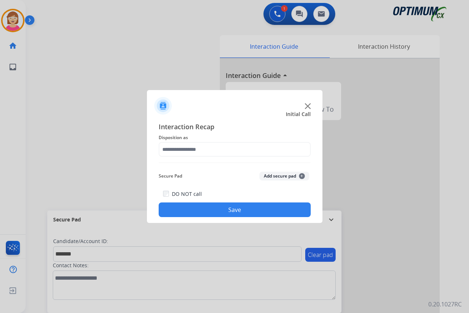
click at [189, 209] on button "Save" at bounding box center [235, 210] width 152 height 15
drag, startPoint x: 189, startPoint y: 209, endPoint x: 177, endPoint y: 163, distance: 48.0
click at [177, 163] on div "Interaction Recap Disposition as Please select a Disposition Secure Pad Add sec…" at bounding box center [235, 170] width 152 height 96
click at [303, 174] on button "Add secure pad +" at bounding box center [284, 176] width 50 height 9
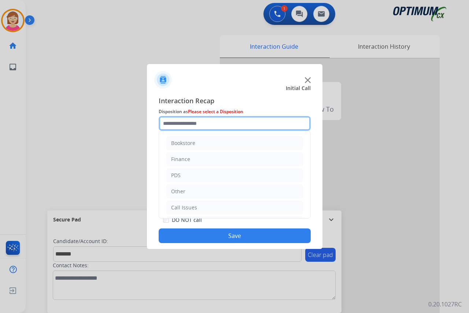
click at [177, 123] on input "text" at bounding box center [235, 123] width 152 height 15
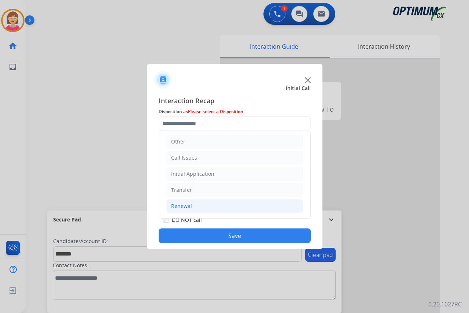
click at [185, 206] on div "Renewal" at bounding box center [181, 206] width 21 height 7
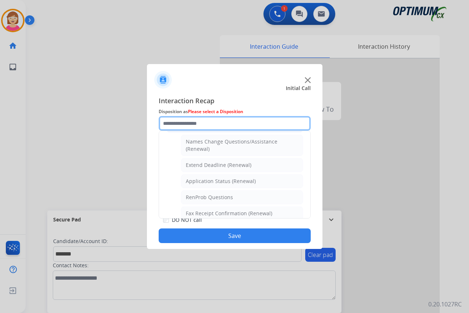
scroll to position [160, 0]
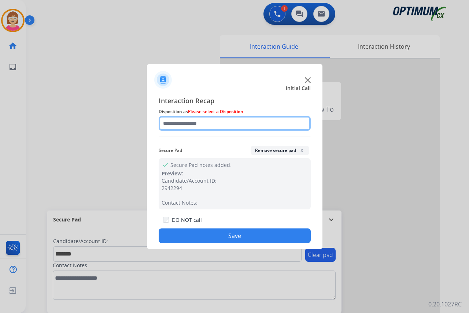
drag, startPoint x: 204, startPoint y: 198, endPoint x: 174, endPoint y: 122, distance: 82.2
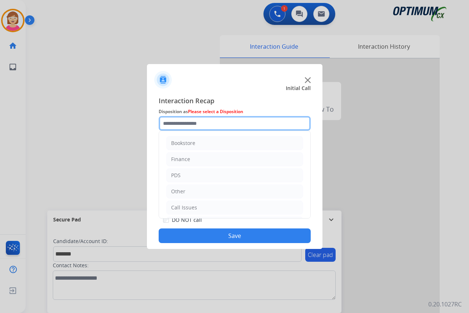
drag, startPoint x: 174, startPoint y: 122, endPoint x: 166, endPoint y: 122, distance: 7.7
click at [166, 122] on input "text" at bounding box center [235, 123] width 152 height 15
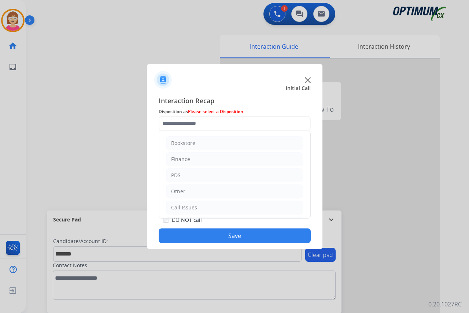
click at [126, 127] on div at bounding box center [234, 156] width 469 height 313
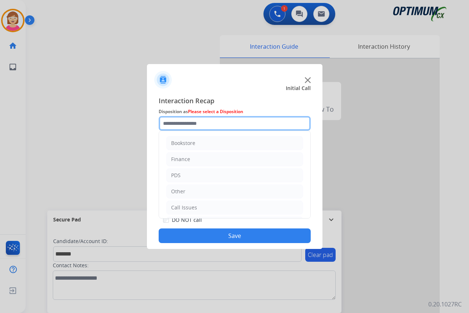
drag, startPoint x: 126, startPoint y: 127, endPoint x: 170, endPoint y: 122, distance: 44.7
click at [170, 122] on input "text" at bounding box center [235, 123] width 152 height 15
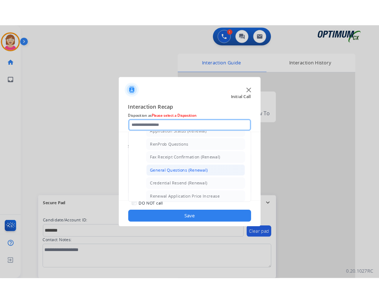
scroll to position [183, 0]
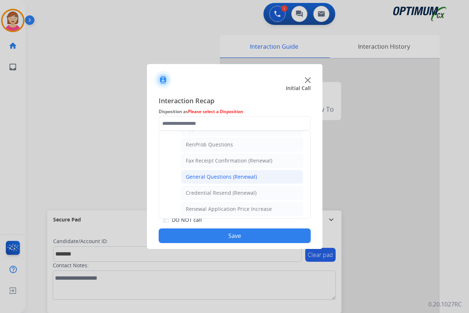
click at [208, 177] on div "General Questions (Renewal)" at bounding box center [221, 176] width 71 height 7
type input "**********"
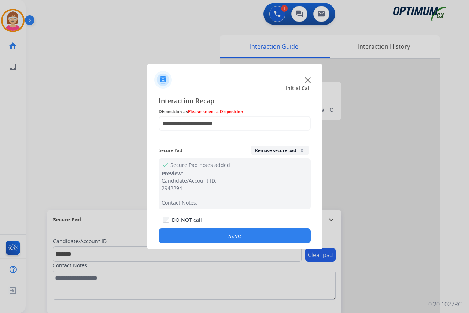
drag, startPoint x: 208, startPoint y: 177, endPoint x: 188, endPoint y: 77, distance: 102.1
click at [188, 77] on div at bounding box center [234, 77] width 175 height 26
click at [215, 232] on button "Save" at bounding box center [235, 236] width 152 height 15
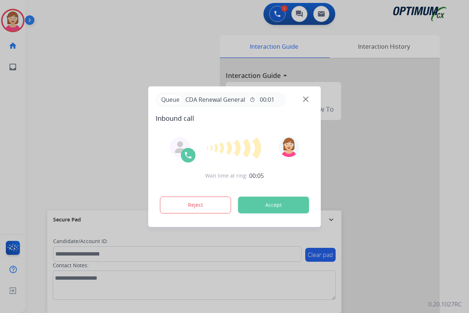
click at [14, 108] on div at bounding box center [234, 156] width 469 height 313
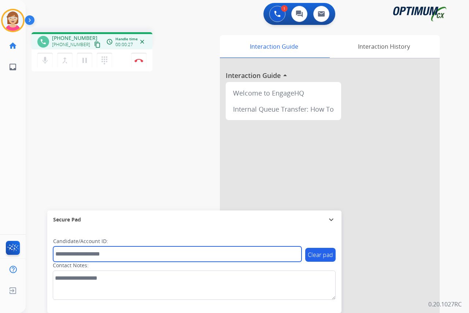
click at [71, 254] on input "text" at bounding box center [177, 253] width 248 height 15
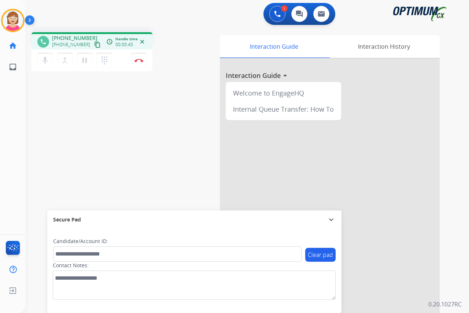
drag, startPoint x: 71, startPoint y: 254, endPoint x: 190, endPoint y: 52, distance: 234.3
click at [190, 52] on div "phone [PHONE_NUMBER] [PHONE_NUMBER] content_copy access_time Call metrics Queue…" at bounding box center [118, 52] width 175 height 41
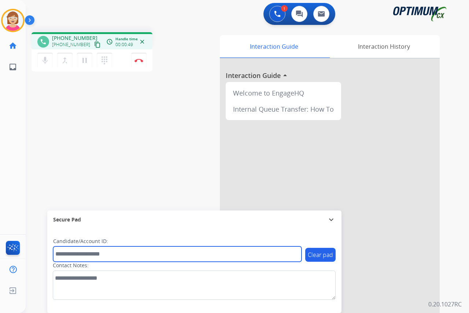
click at [63, 255] on input "text" at bounding box center [177, 253] width 248 height 15
click at [66, 258] on input "text" at bounding box center [177, 253] width 248 height 15
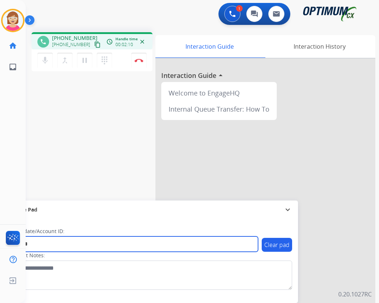
type input "*******"
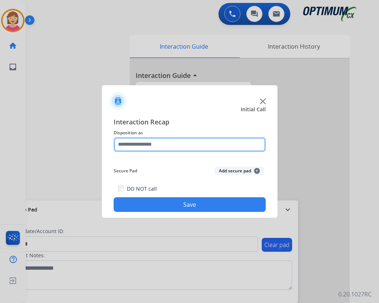
click at [128, 141] on input "text" at bounding box center [190, 144] width 152 height 15
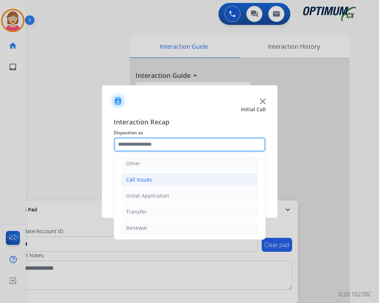
scroll to position [50, 0]
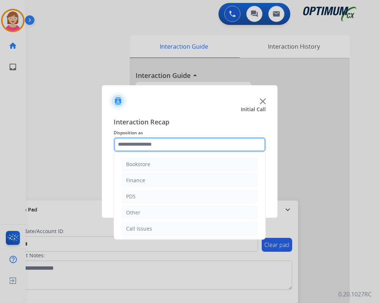
drag, startPoint x: 141, startPoint y: 196, endPoint x: 122, endPoint y: 142, distance: 57.2
click at [122, 142] on input "text" at bounding box center [190, 144] width 152 height 15
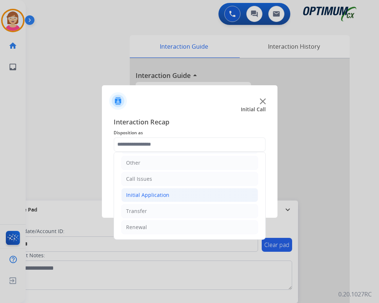
click at [151, 197] on div "Initial Application" at bounding box center [147, 195] width 43 height 7
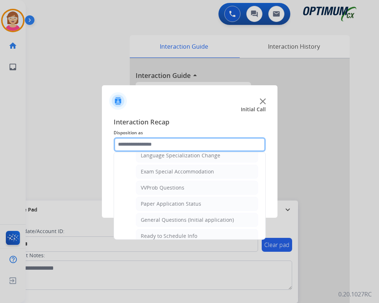
scroll to position [407, 0]
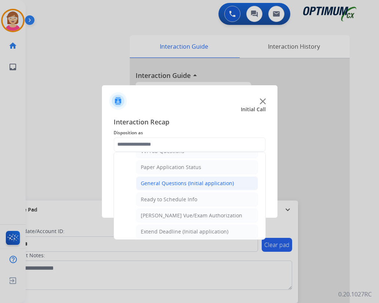
click at [168, 184] on div "General Questions (Initial application)" at bounding box center [187, 183] width 93 height 7
type input "**********"
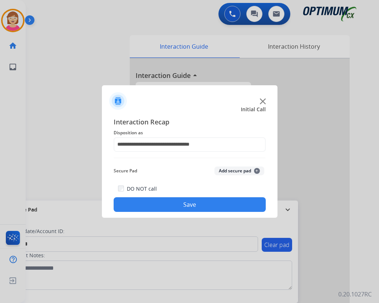
click at [257, 170] on span "+" at bounding box center [257, 171] width 6 height 6
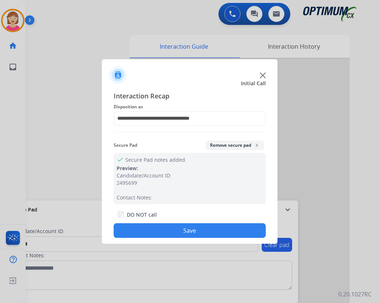
drag, startPoint x: 148, startPoint y: 227, endPoint x: 151, endPoint y: 225, distance: 3.9
click at [148, 226] on button "Save" at bounding box center [190, 230] width 152 height 15
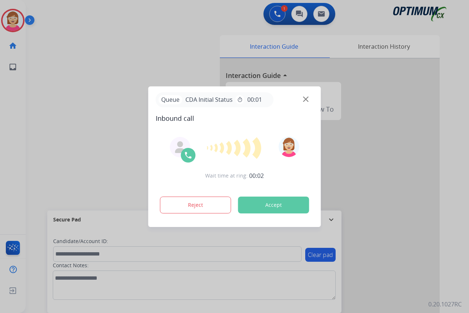
click at [11, 105] on div at bounding box center [234, 156] width 469 height 313
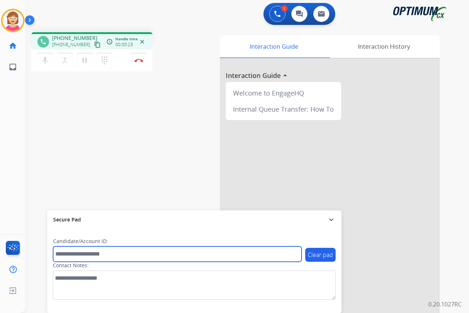
click at [62, 253] on input "text" at bounding box center [177, 253] width 248 height 15
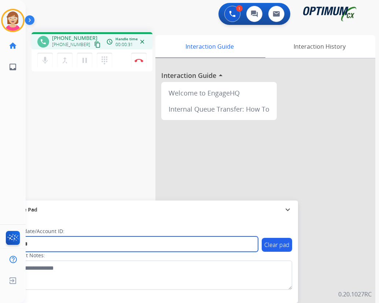
type input "*******"
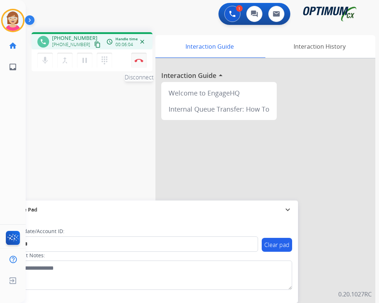
click at [138, 61] on img at bounding box center [138, 61] width 9 height 4
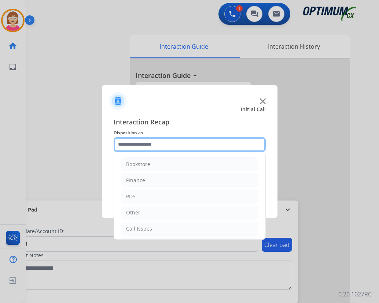
click at [131, 144] on input "text" at bounding box center [190, 144] width 152 height 15
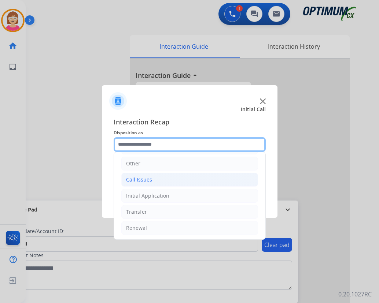
scroll to position [50, 0]
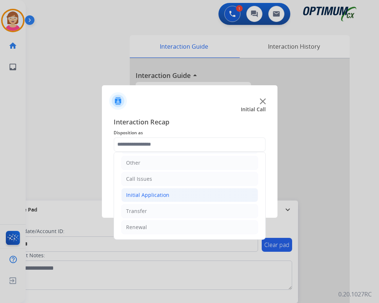
click at [146, 195] on div "Initial Application" at bounding box center [147, 195] width 43 height 7
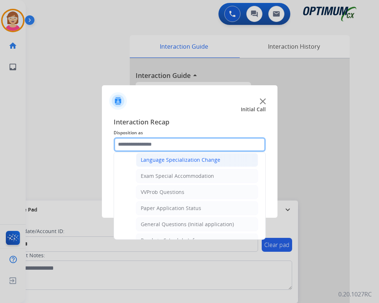
scroll to position [379, 0]
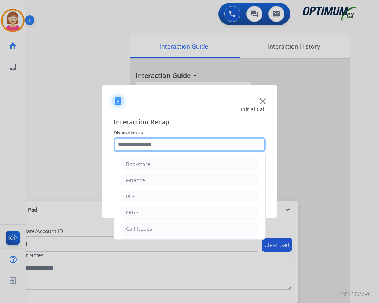
click at [140, 142] on input "text" at bounding box center [190, 144] width 152 height 15
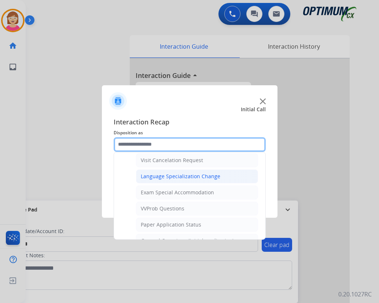
scroll to position [366, 0]
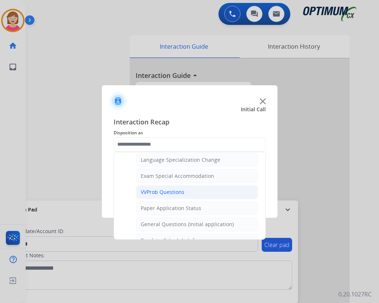
click at [166, 191] on div "VVProb Questions" at bounding box center [163, 192] width 44 height 7
type input "**********"
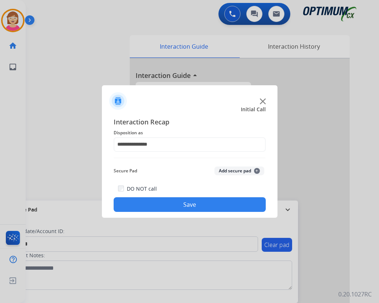
click at [256, 170] on span "+" at bounding box center [257, 171] width 6 height 6
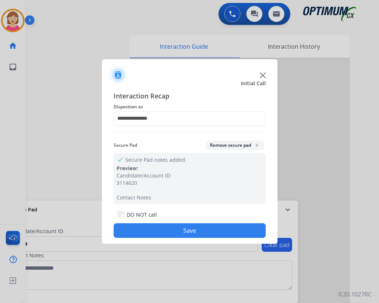
click at [128, 227] on button "Save" at bounding box center [190, 230] width 152 height 15
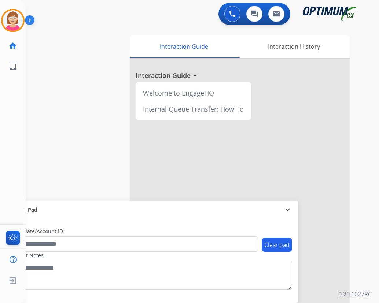
drag, startPoint x: 128, startPoint y: 227, endPoint x: 300, endPoint y: 166, distance: 182.5
click at [300, 166] on div at bounding box center [240, 195] width 220 height 273
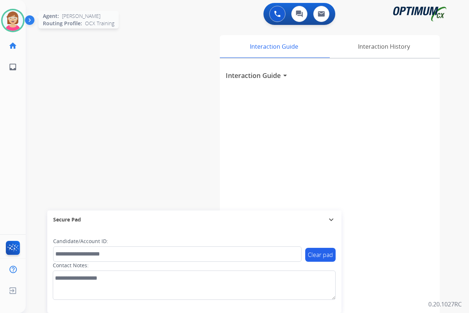
click at [14, 23] on img at bounding box center [13, 20] width 21 height 21
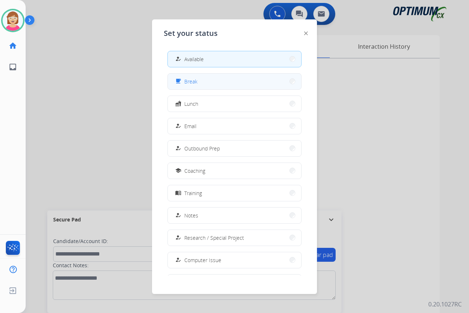
click at [216, 82] on button "free_breakfast Break" at bounding box center [234, 82] width 133 height 16
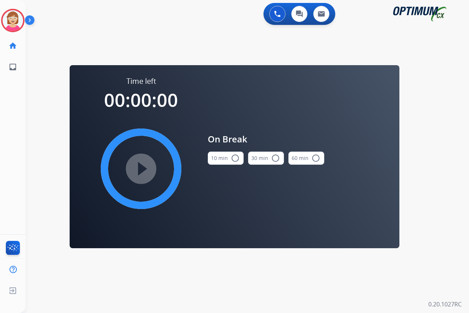
click at [238, 157] on mat-icon "radio_button_unchecked" at bounding box center [235, 158] width 9 height 9
click at [139, 169] on mat-icon "play_circle_filled" at bounding box center [141, 168] width 9 height 9
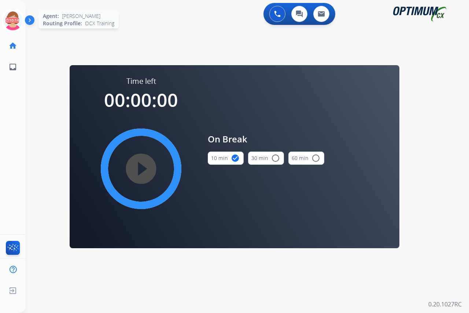
click at [12, 16] on icon at bounding box center [13, 21] width 24 height 24
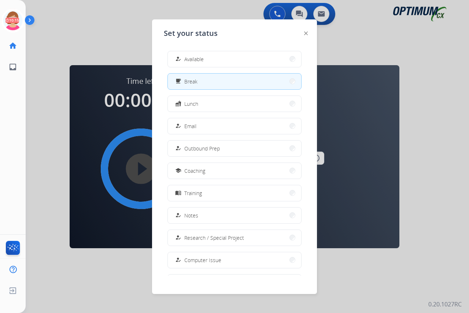
drag, startPoint x: 12, startPoint y: 16, endPoint x: 195, endPoint y: 56, distance: 187.6
click at [199, 61] on span "Available" at bounding box center [193, 59] width 19 height 8
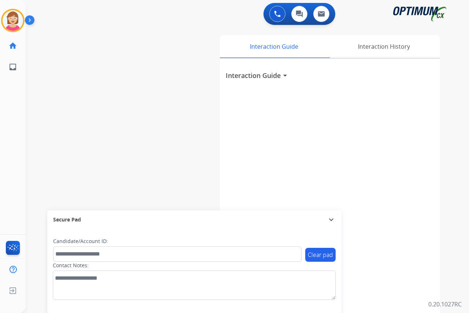
click at [15, 99] on div "[PERSON_NAME] Available Edit Avatar Agent: [PERSON_NAME] Profile: OCX Training …" at bounding box center [13, 156] width 26 height 313
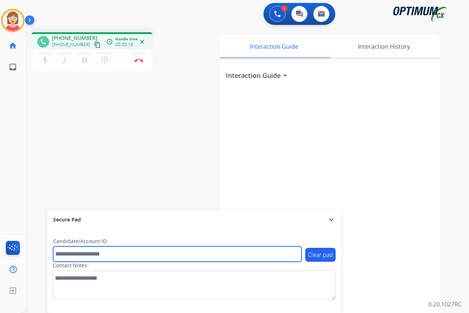
click at [65, 256] on input "text" at bounding box center [177, 253] width 248 height 15
type input "*******"
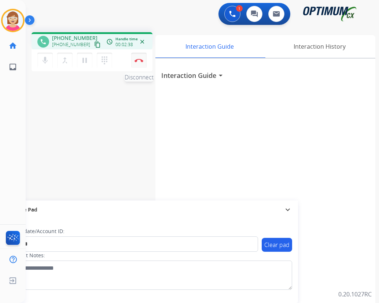
click at [137, 60] on img at bounding box center [138, 61] width 9 height 4
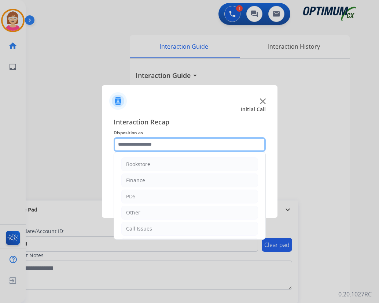
click at [140, 146] on input "text" at bounding box center [190, 144] width 152 height 15
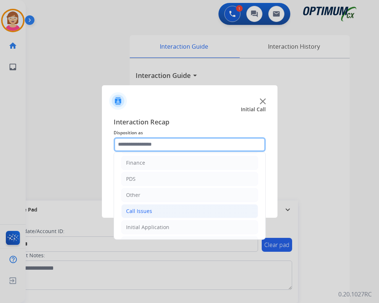
scroll to position [50, 0]
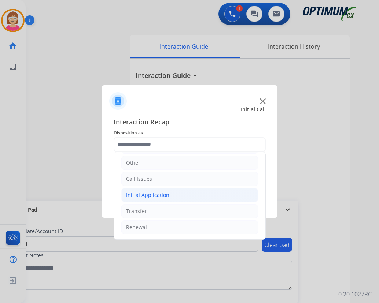
click at [155, 195] on div "Initial Application" at bounding box center [147, 195] width 43 height 7
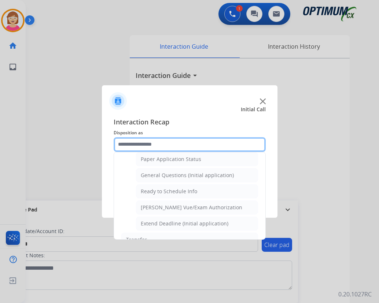
scroll to position [416, 0]
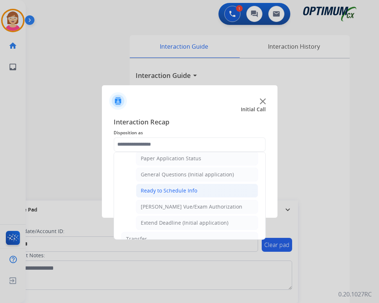
click at [168, 192] on div "Ready to Schedule Info" at bounding box center [169, 190] width 56 height 7
type input "**********"
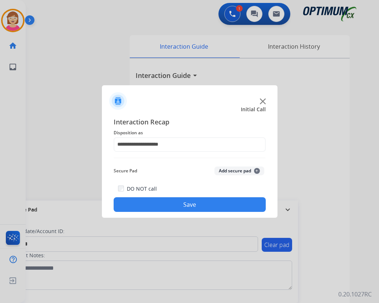
drag, startPoint x: 168, startPoint y: 192, endPoint x: 155, endPoint y: 107, distance: 85.9
click at [153, 102] on div at bounding box center [189, 98] width 175 height 26
click at [256, 171] on span "+" at bounding box center [257, 171] width 6 height 6
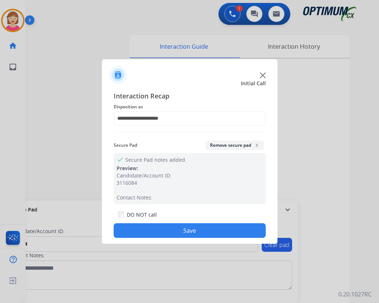
click at [150, 229] on button "Save" at bounding box center [190, 230] width 152 height 15
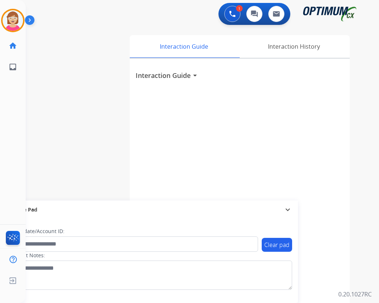
drag, startPoint x: 150, startPoint y: 229, endPoint x: 335, endPoint y: 122, distance: 213.6
click at [335, 122] on div "Interaction Guide arrow_drop_down" at bounding box center [240, 195] width 220 height 273
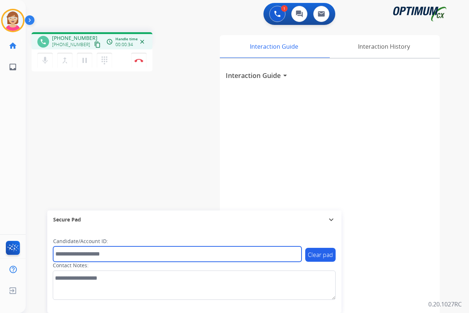
click at [56, 252] on input "text" at bounding box center [177, 253] width 248 height 15
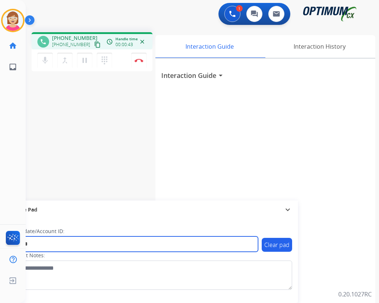
type input "*******"
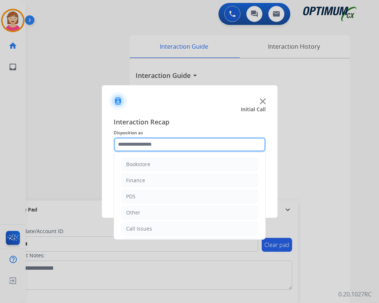
click at [128, 147] on input "text" at bounding box center [190, 144] width 152 height 15
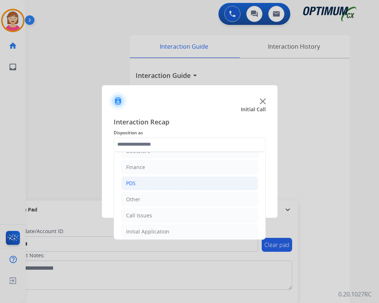
click at [136, 183] on li "PDS" at bounding box center [189, 184] width 137 height 14
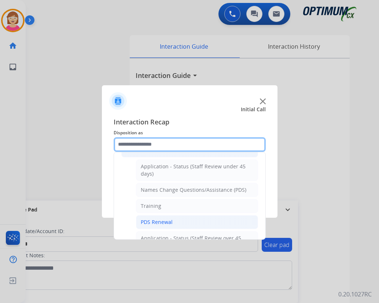
scroll to position [86, 0]
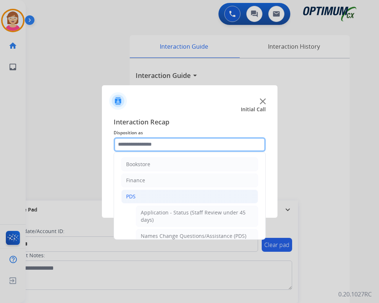
drag, startPoint x: 151, startPoint y: 167, endPoint x: 125, endPoint y: 142, distance: 36.0
click at [125, 142] on input "text" at bounding box center [190, 144] width 152 height 15
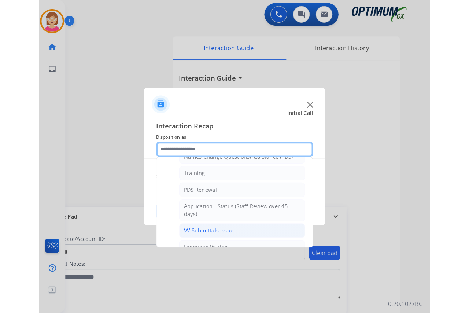
scroll to position [73, 0]
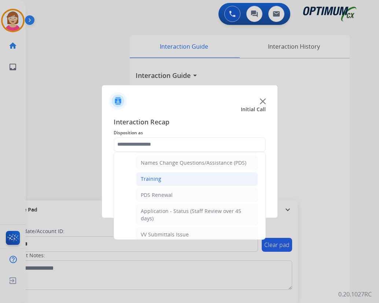
click at [152, 178] on div "Training" at bounding box center [151, 178] width 21 height 7
type input "********"
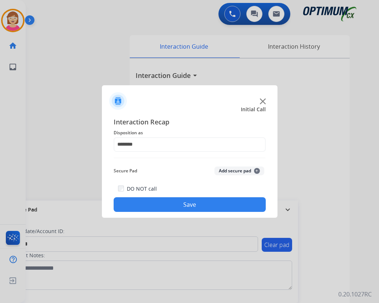
click at [257, 170] on span "+" at bounding box center [257, 171] width 6 height 6
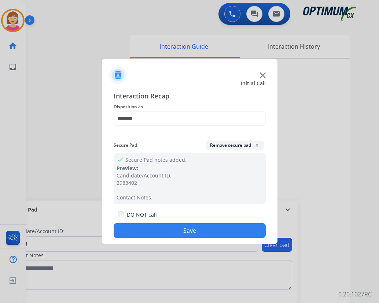
click at [155, 227] on button "Save" at bounding box center [190, 230] width 152 height 15
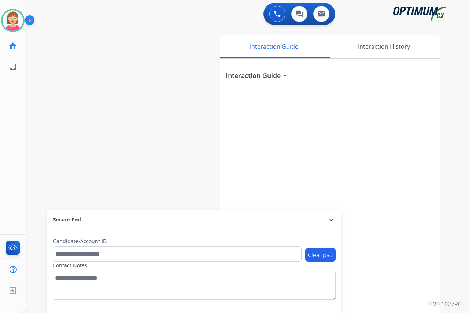
click at [15, 97] on div "[PERSON_NAME] Available Edit Avatar Agent: [PERSON_NAME] Profile: OCX Training …" at bounding box center [13, 156] width 26 height 313
drag, startPoint x: 15, startPoint y: 97, endPoint x: 15, endPoint y: 103, distance: 5.5
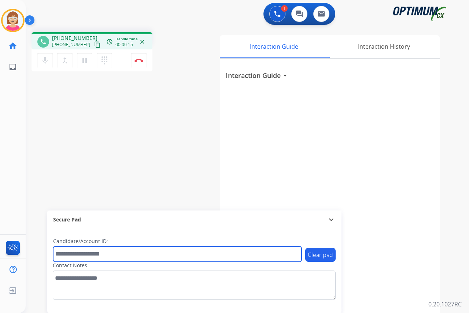
click at [66, 255] on input "text" at bounding box center [177, 253] width 248 height 15
drag, startPoint x: 66, startPoint y: 255, endPoint x: 60, endPoint y: 254, distance: 5.2
click at [60, 254] on input "text" at bounding box center [177, 253] width 248 height 15
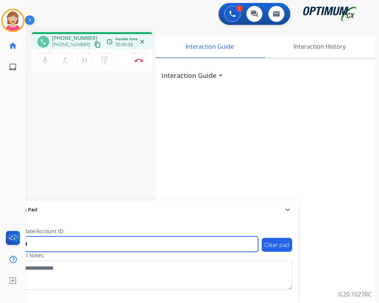
type input "*******"
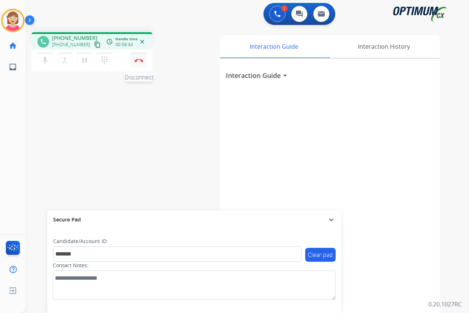
click at [139, 59] on img at bounding box center [138, 61] width 9 height 4
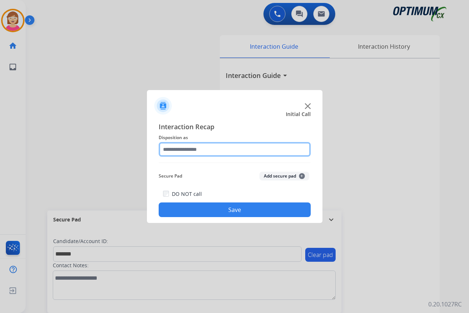
click at [172, 151] on input "text" at bounding box center [235, 149] width 152 height 15
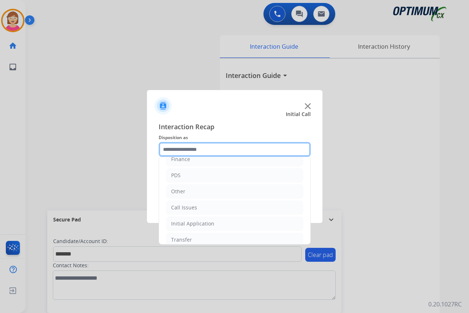
scroll to position [37, 0]
click at [179, 150] on input "text" at bounding box center [235, 149] width 152 height 15
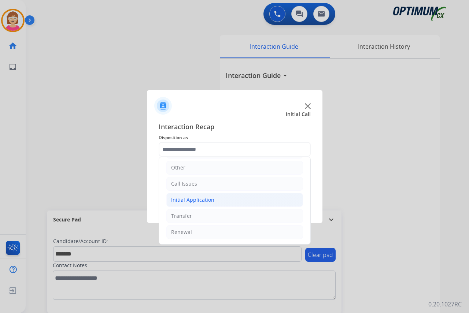
click at [199, 198] on div "Initial Application" at bounding box center [192, 199] width 43 height 7
click at [215, 215] on div "Credential Resend (Initial application)" at bounding box center [232, 215] width 93 height 7
type input "**********"
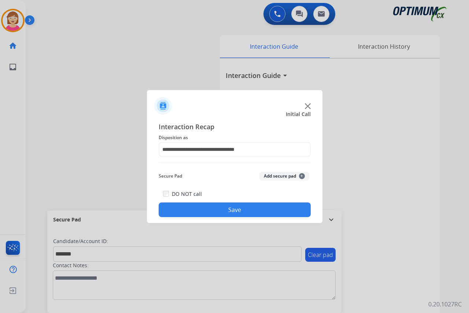
click at [300, 176] on span "+" at bounding box center [302, 176] width 6 height 6
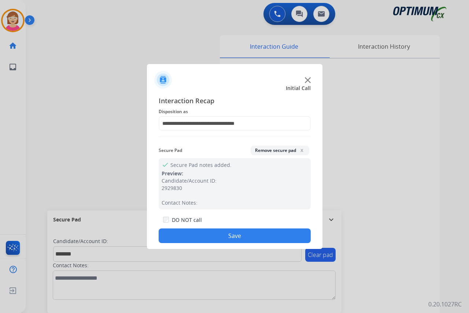
drag, startPoint x: 207, startPoint y: 234, endPoint x: 184, endPoint y: 233, distance: 22.3
click at [184, 233] on button "Save" at bounding box center [235, 236] width 152 height 15
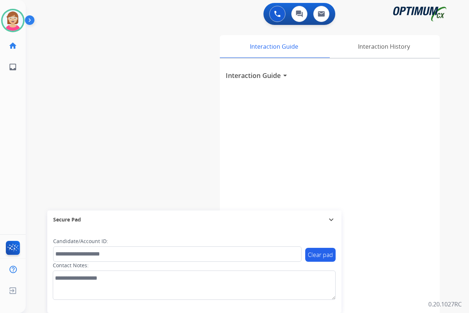
click at [8, 145] on div "[PERSON_NAME] Available Edit Avatar Agent: [PERSON_NAME] Profile: OCX Training …" at bounding box center [13, 156] width 26 height 313
click at [17, 18] on img at bounding box center [13, 20] width 21 height 21
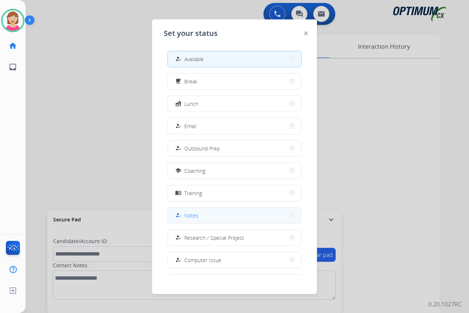
scroll to position [69, 0]
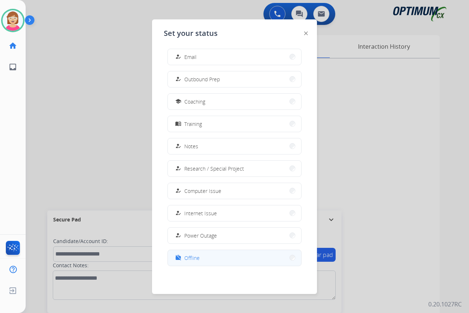
click at [195, 258] on span "Offline" at bounding box center [191, 258] width 15 height 8
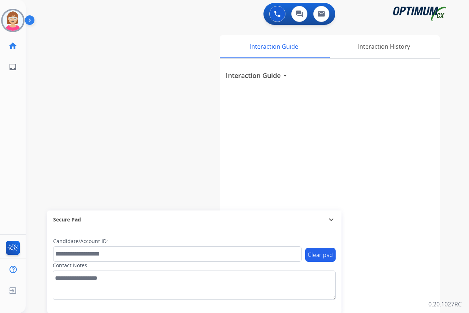
drag, startPoint x: 195, startPoint y: 258, endPoint x: 133, endPoint y: 173, distance: 105.4
click at [134, 173] on div "swap_horiz Break voice bridge close_fullscreen Connect 3-Way Call merge_type Se…" at bounding box center [239, 178] width 426 height 305
drag, startPoint x: 43, startPoint y: 291, endPoint x: 53, endPoint y: 284, distance: 11.9
click at [44, 290] on span "Log out" at bounding box center [48, 292] width 17 height 7
